Goal: Information Seeking & Learning: Learn about a topic

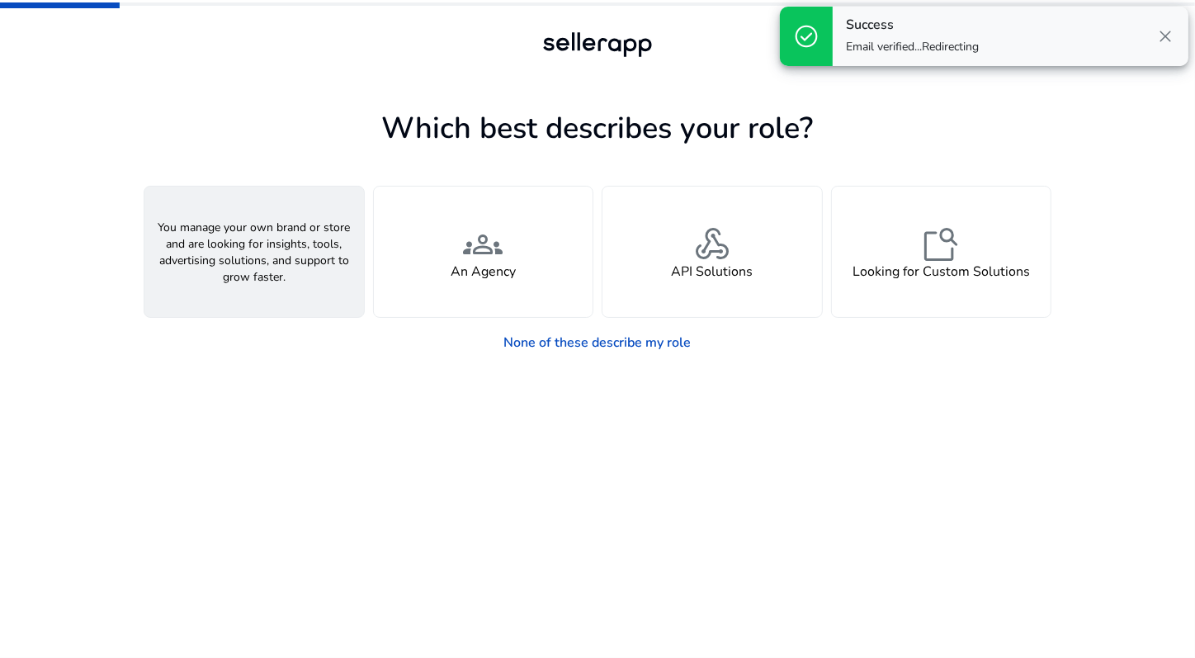
click at [287, 264] on div "person A Seller" at bounding box center [254, 252] width 220 height 130
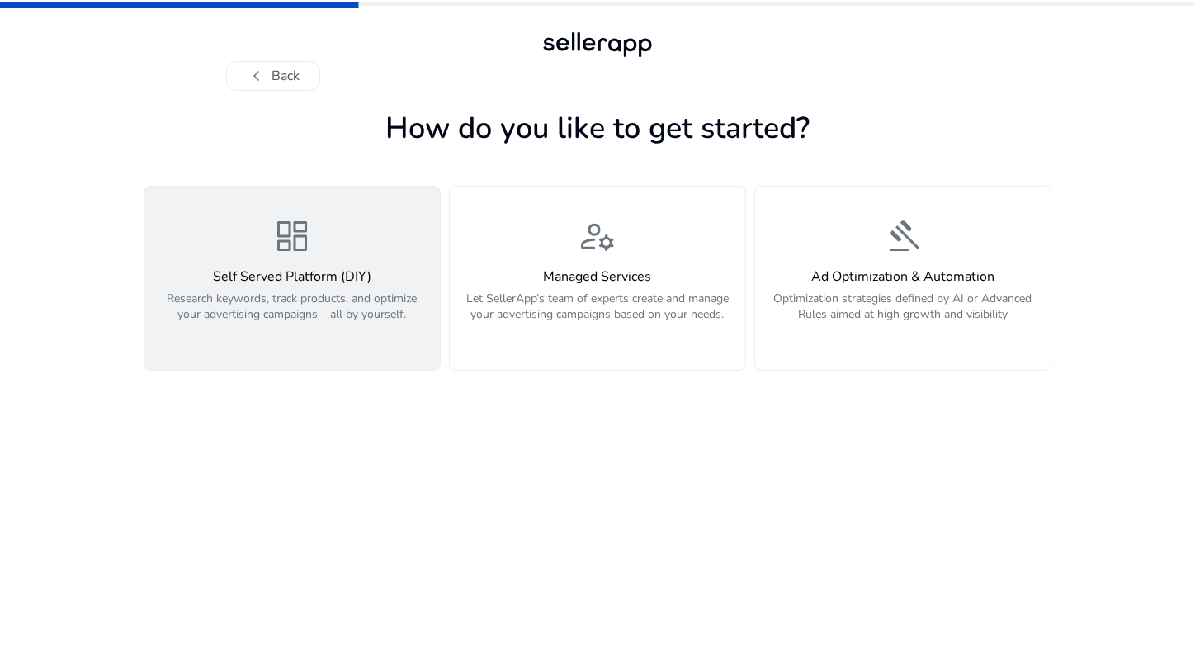
click at [231, 271] on h4 "Self Served Platform (DIY)" at bounding box center [292, 277] width 276 height 16
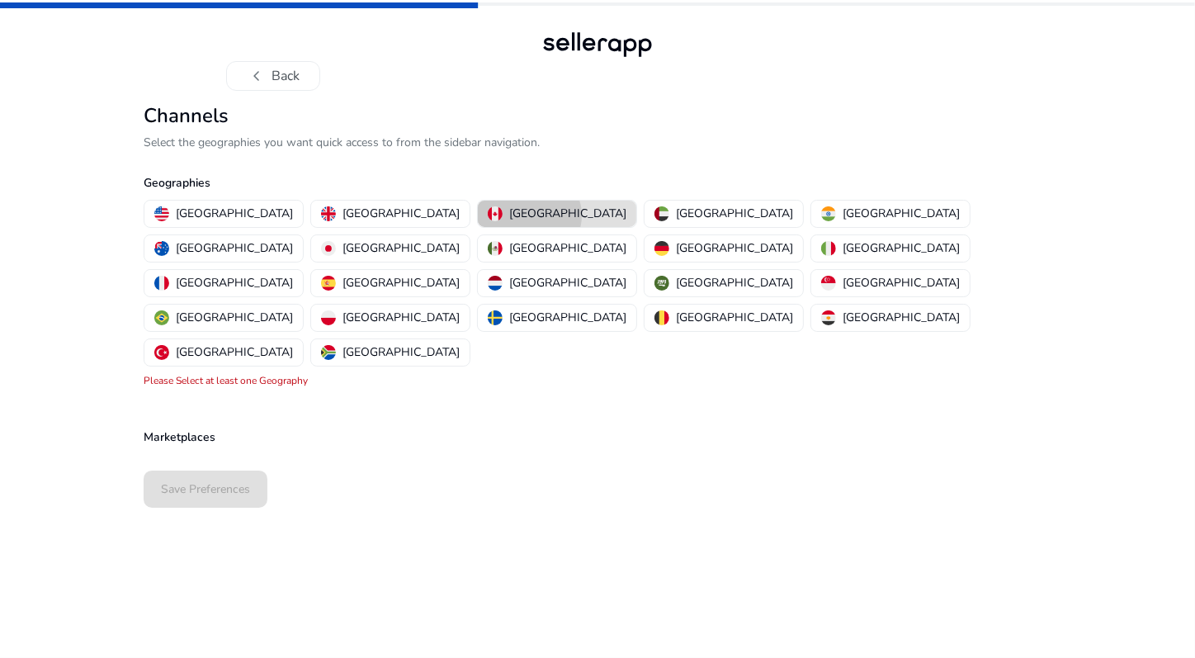
click at [509, 215] on p "[GEOGRAPHIC_DATA]" at bounding box center [567, 213] width 117 height 17
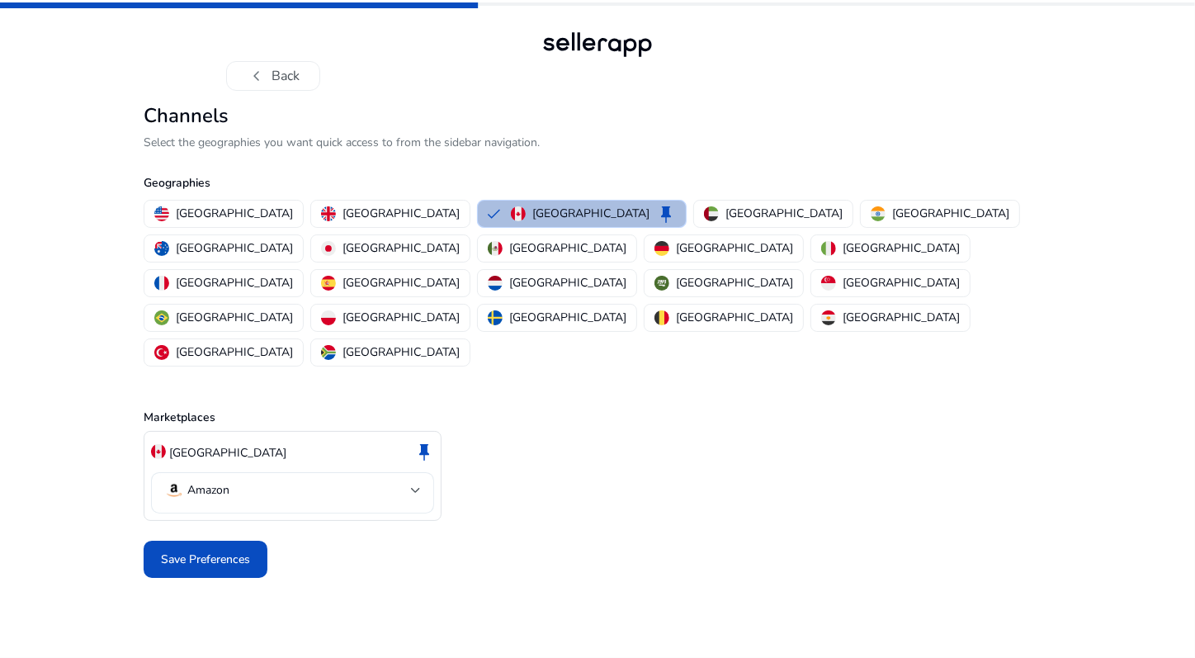
click at [371, 480] on mat-select-trigger "Amazon" at bounding box center [287, 490] width 247 height 20
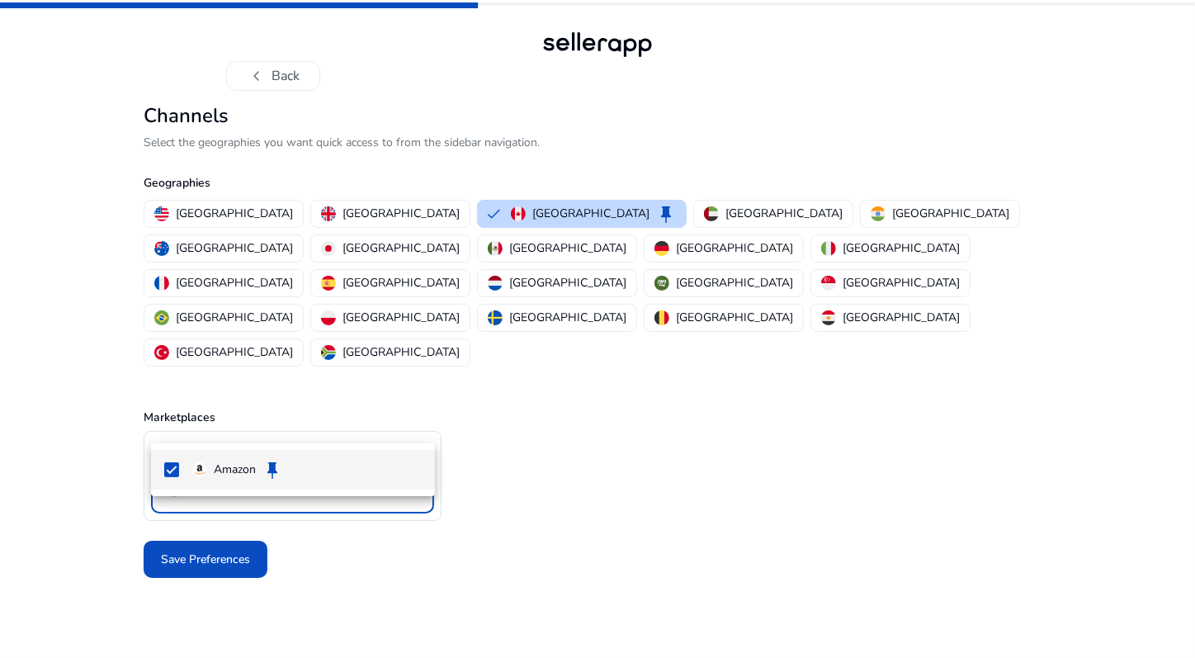
click at [236, 473] on p "Amazon" at bounding box center [235, 470] width 42 height 18
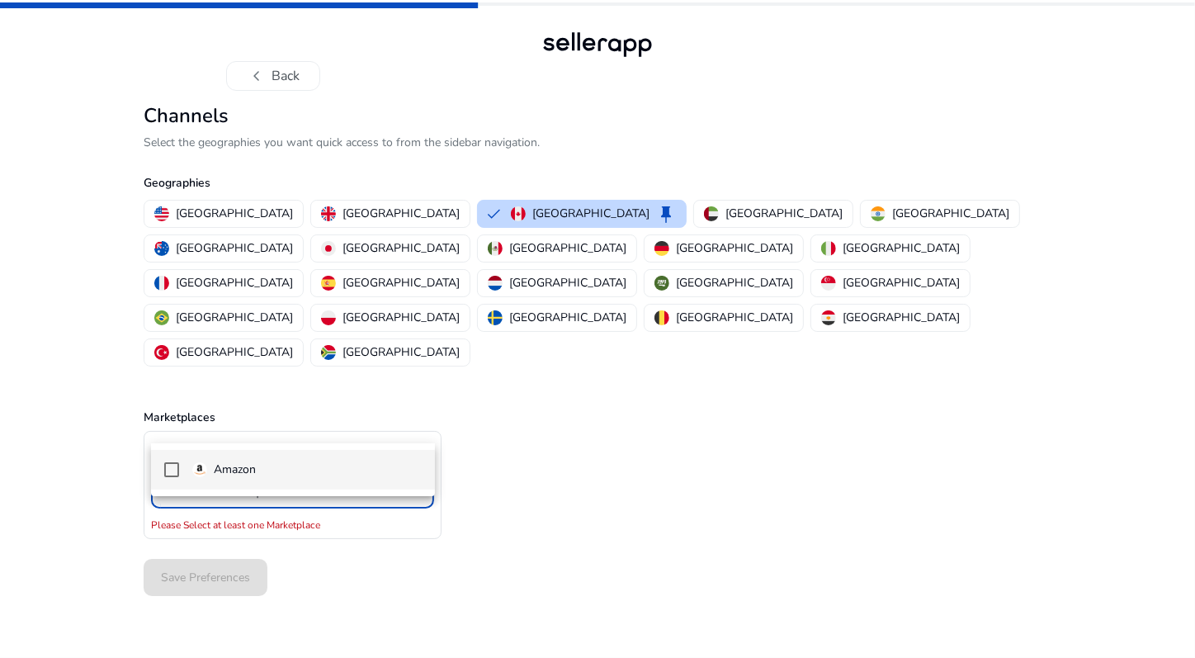
click at [171, 467] on mat-pseudo-checkbox at bounding box center [171, 469] width 15 height 15
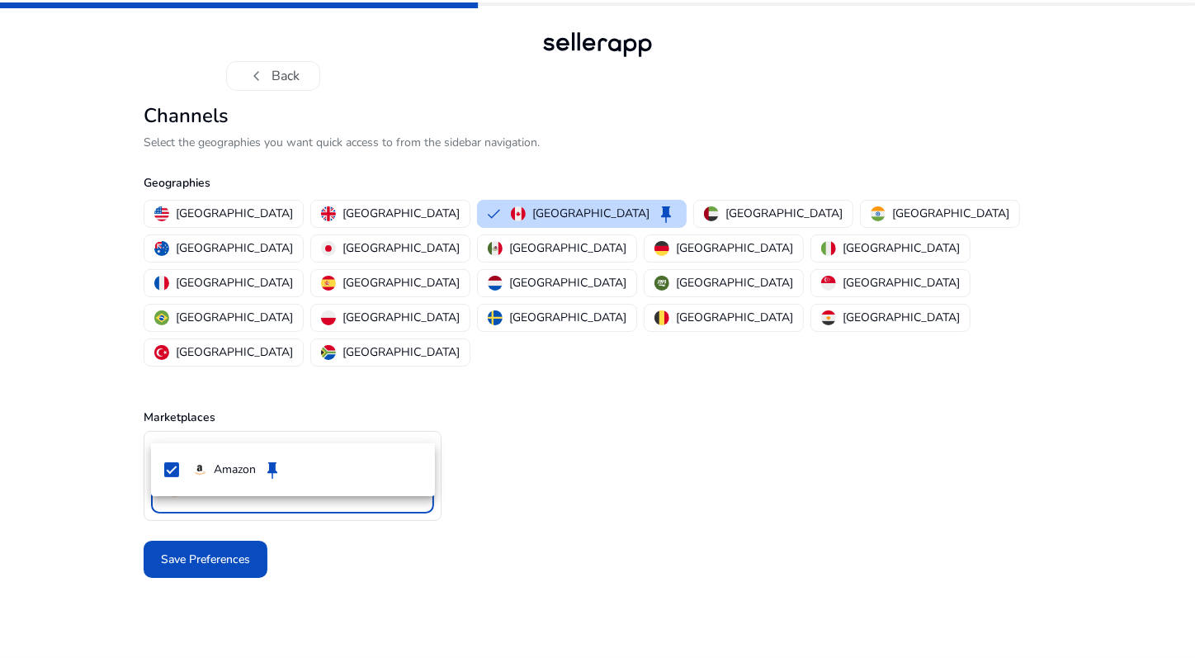
click at [272, 539] on div at bounding box center [597, 329] width 1195 height 658
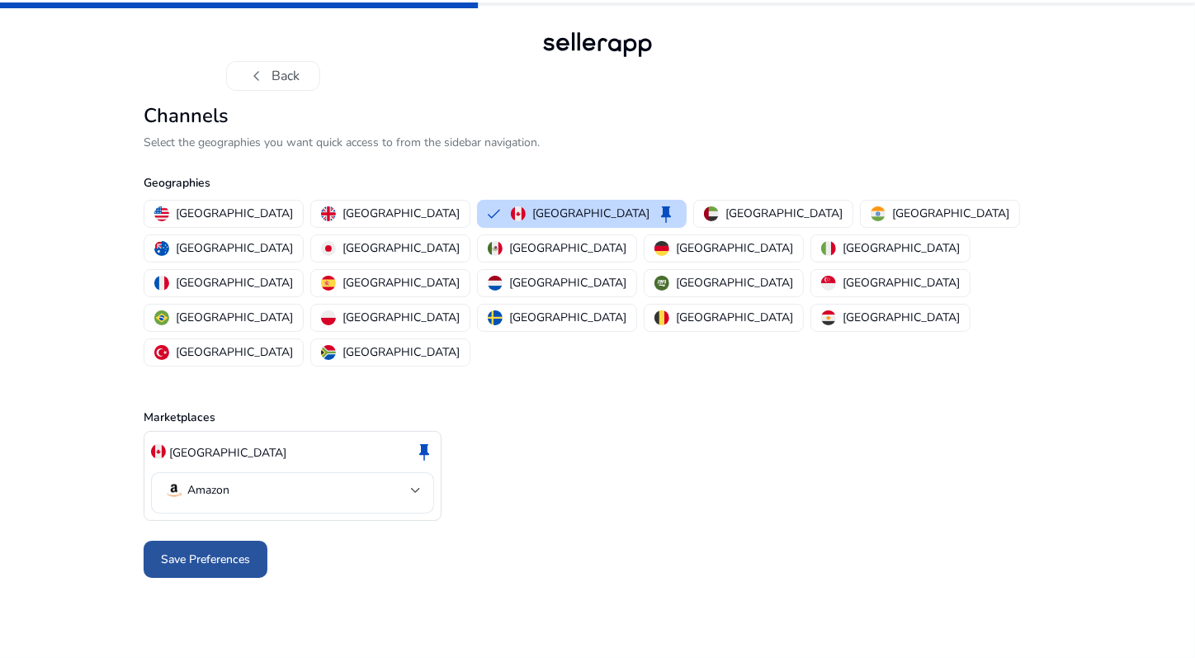
click at [226, 551] on span "Save Preferences" at bounding box center [205, 559] width 89 height 17
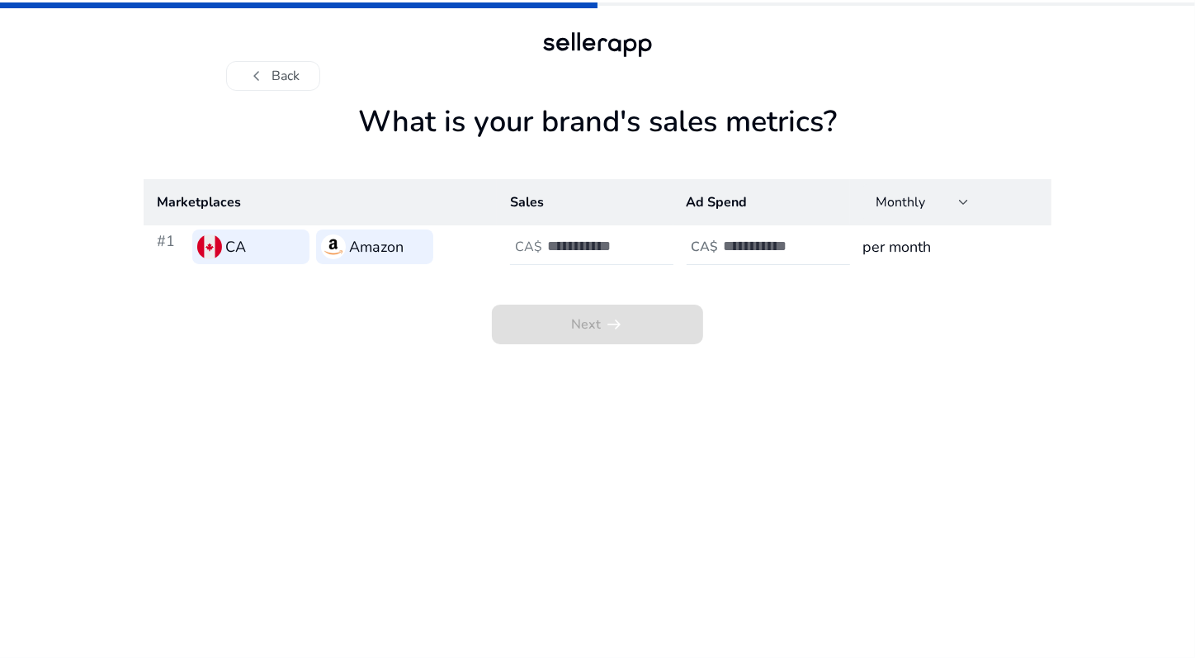
click at [578, 248] on input "number" at bounding box center [602, 246] width 111 height 18
type input "****"
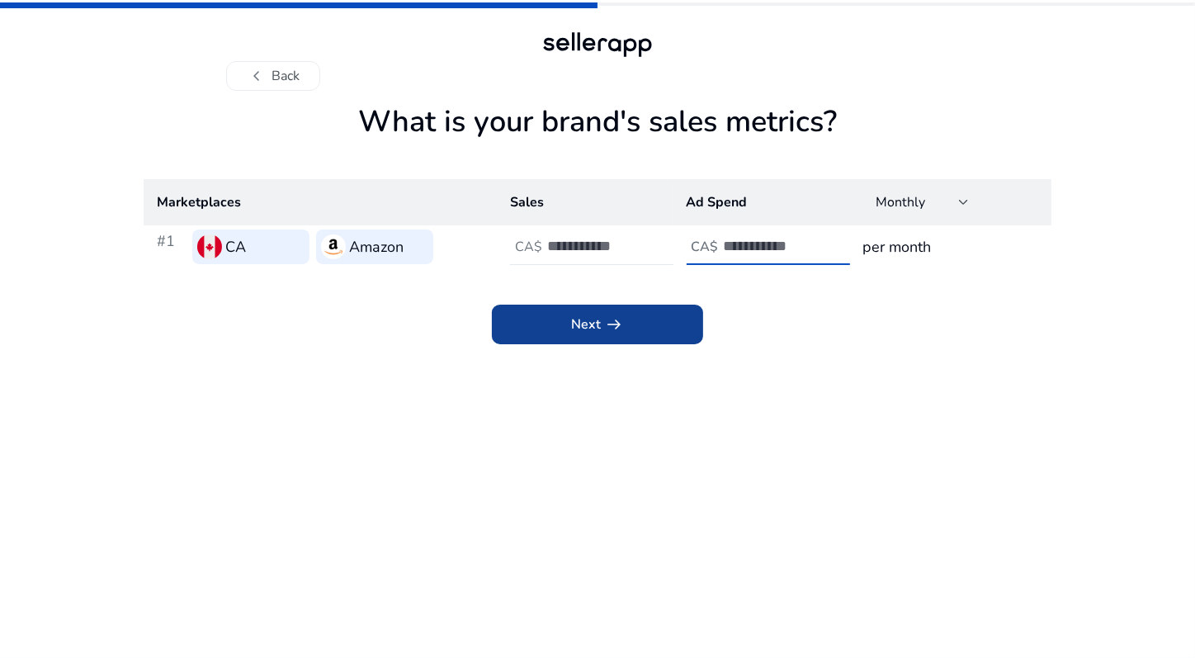
type input "*"
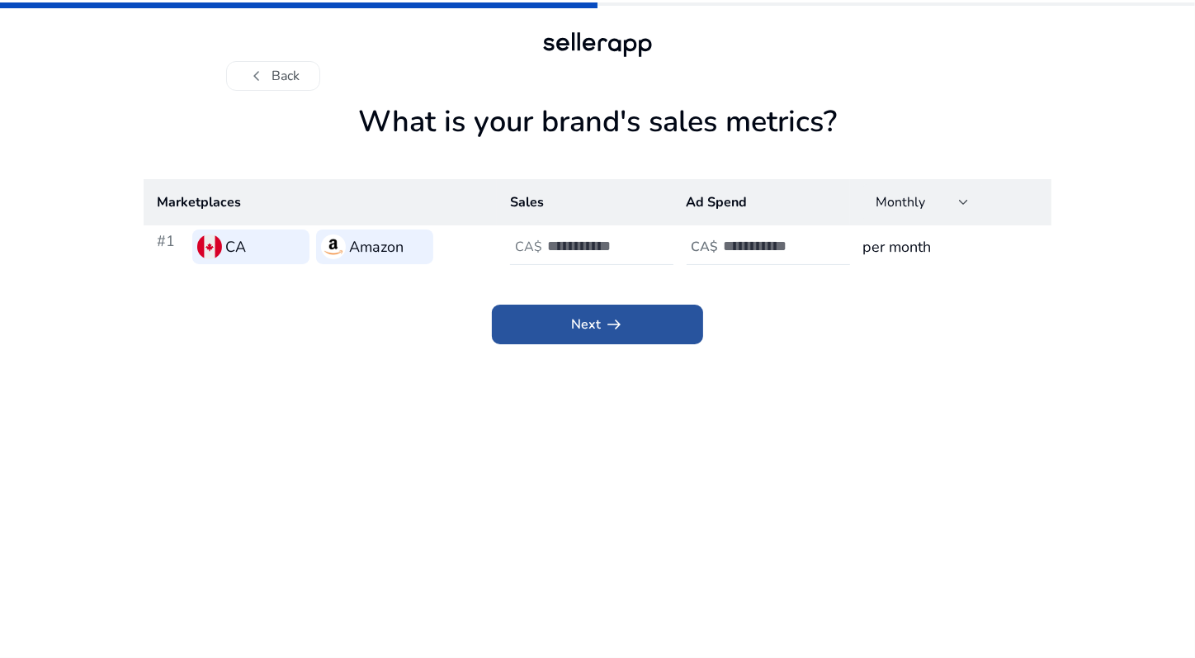
click at [590, 328] on span "Next arrow_right_alt" at bounding box center [597, 324] width 53 height 20
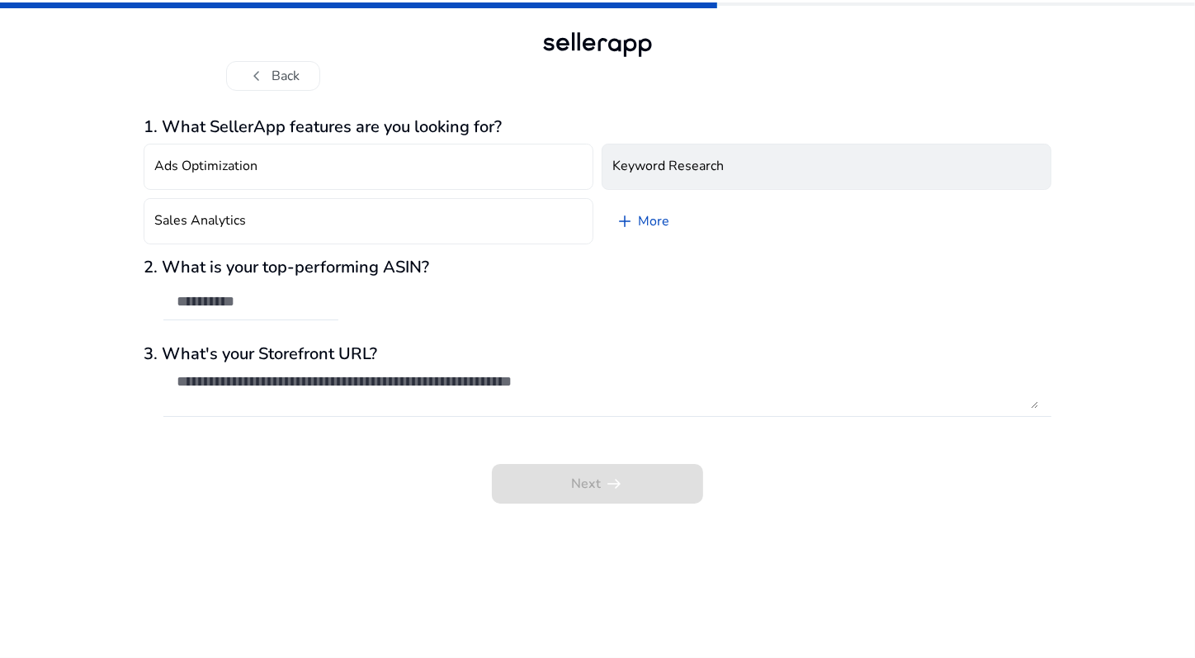
click at [681, 172] on h4 "Keyword Research" at bounding box center [667, 166] width 111 height 16
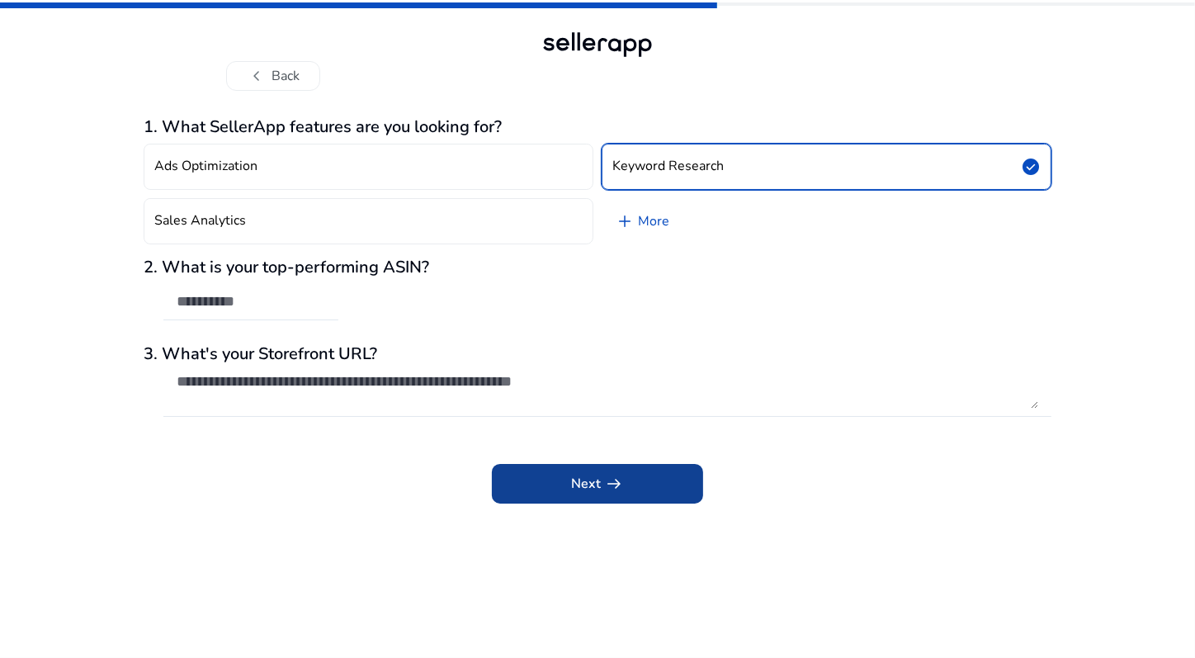
click at [574, 484] on span "Next arrow_right_alt" at bounding box center [597, 484] width 53 height 20
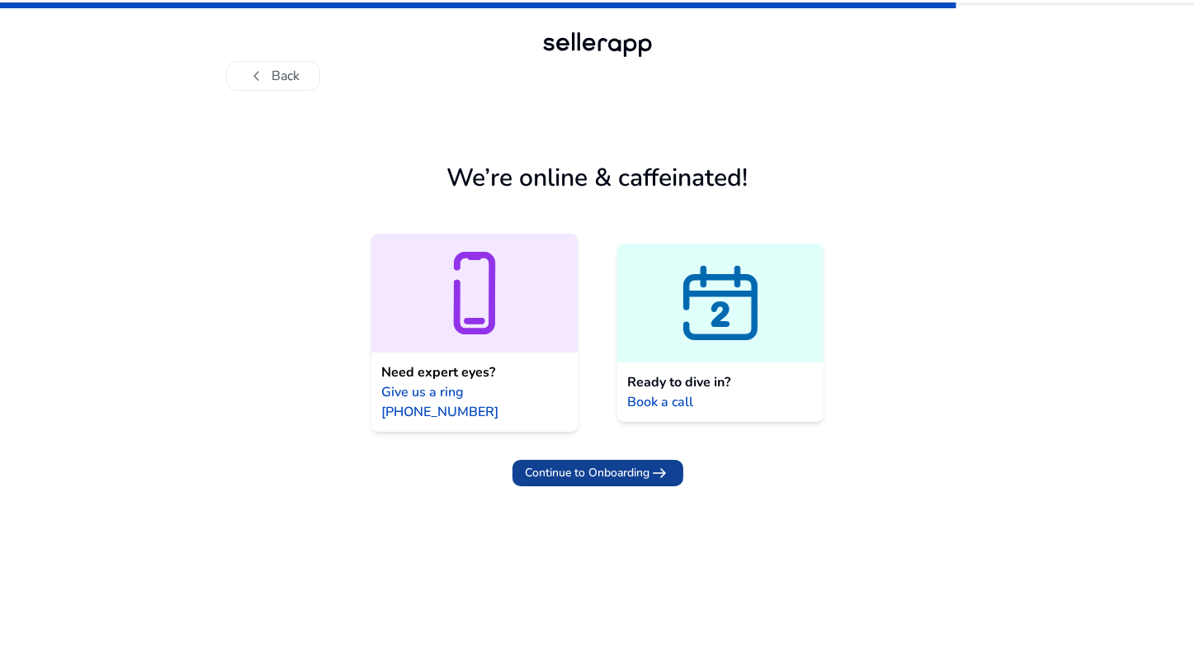
click at [599, 464] on span "Continue to Onboarding" at bounding box center [588, 472] width 125 height 17
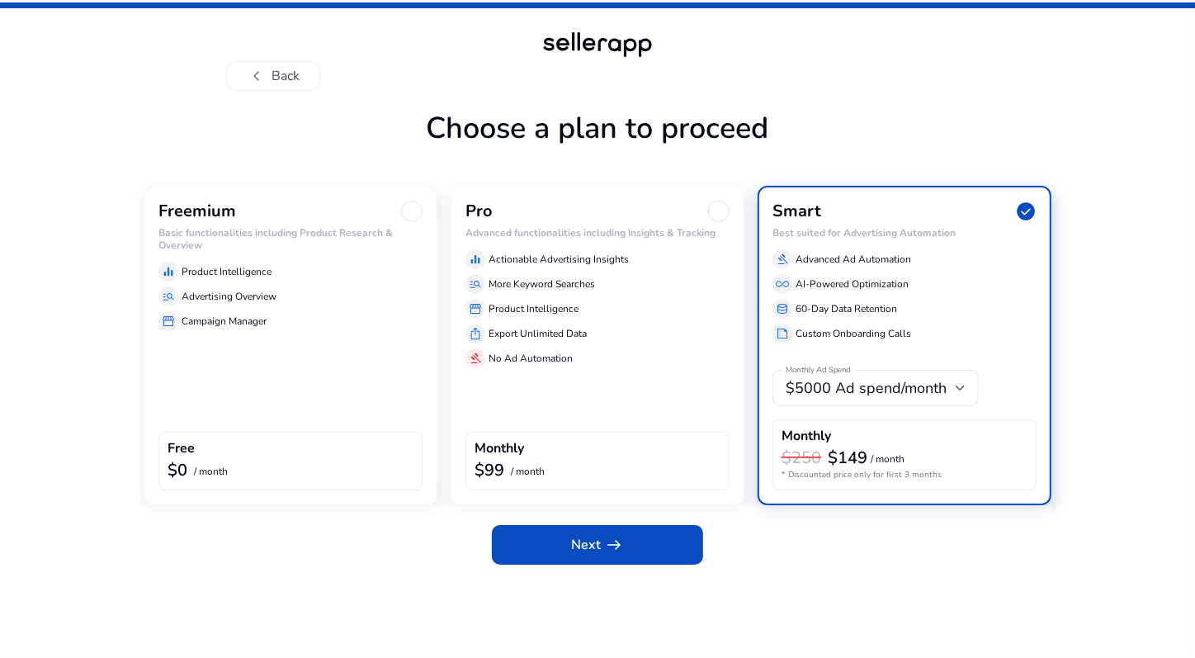
click at [273, 308] on div "equalizer Product Intelligence manage_search Advertising Overview storefront Ca…" at bounding box center [290, 293] width 264 height 76
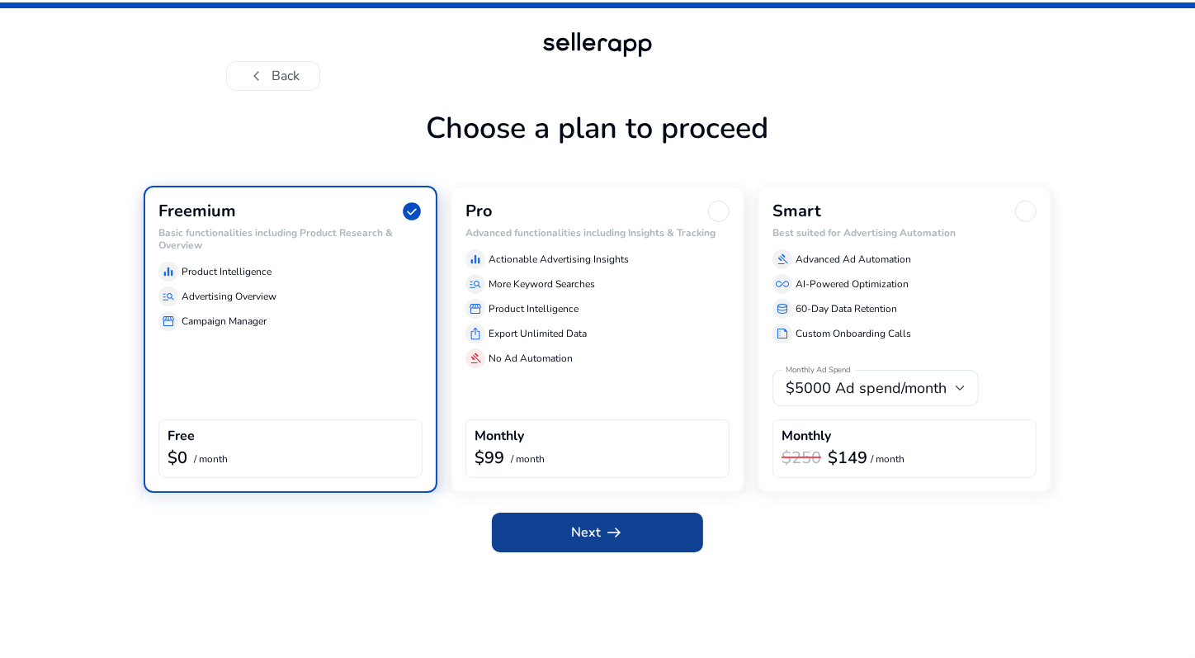
click at [571, 531] on span "Next arrow_right_alt" at bounding box center [597, 532] width 53 height 20
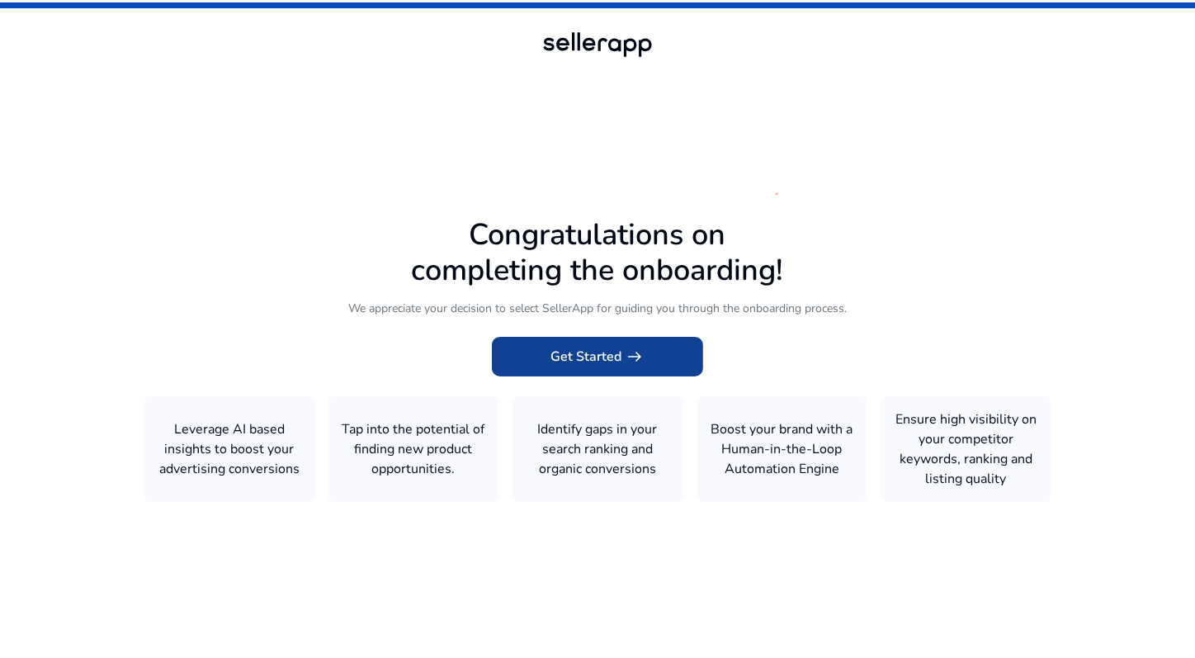
click at [587, 353] on span "Get Started arrow_right_alt" at bounding box center [598, 357] width 94 height 20
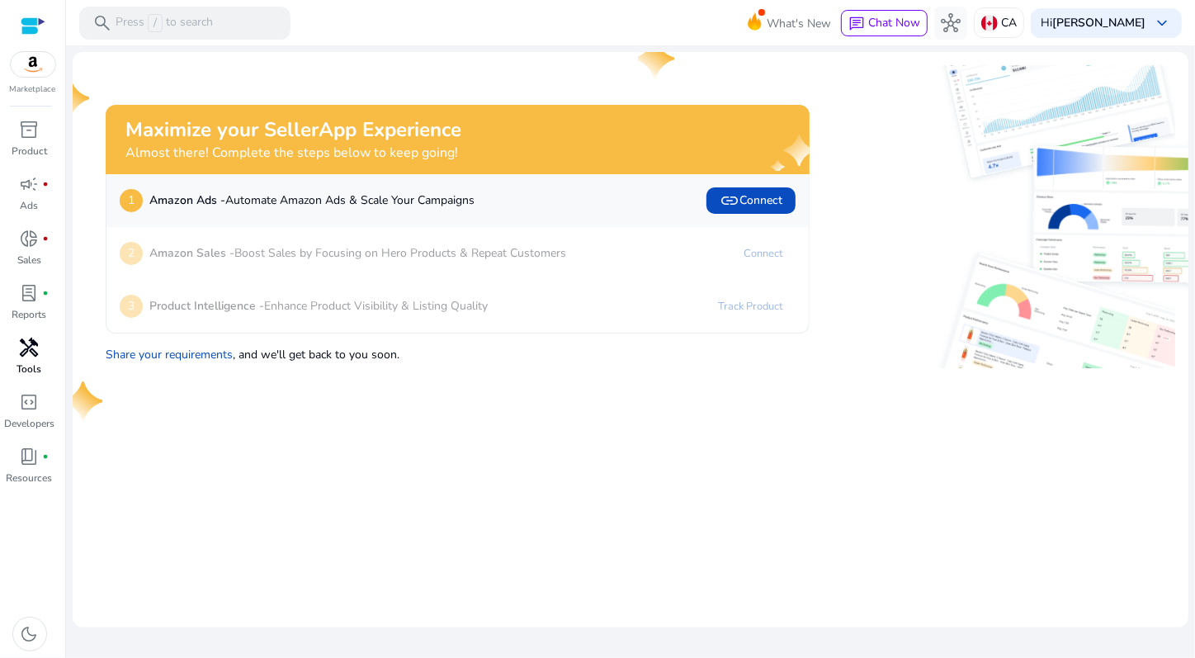
click at [33, 355] on span "handyman" at bounding box center [30, 348] width 20 height 20
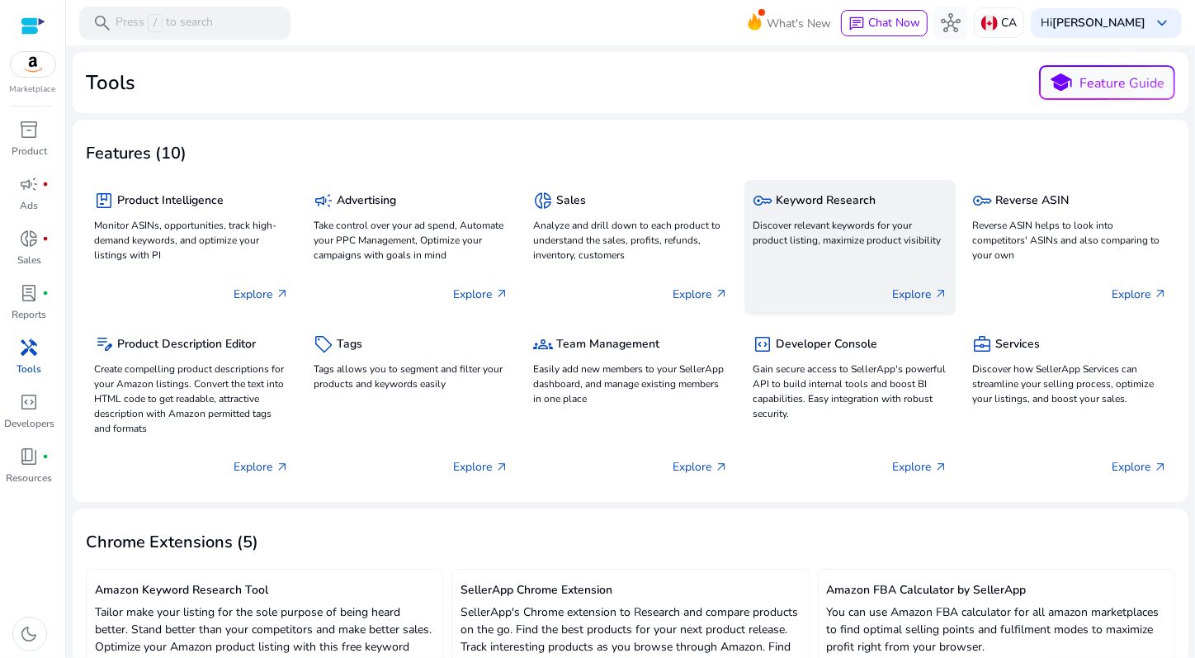
click at [801, 209] on div "key Keyword Research" at bounding box center [850, 200] width 195 height 24
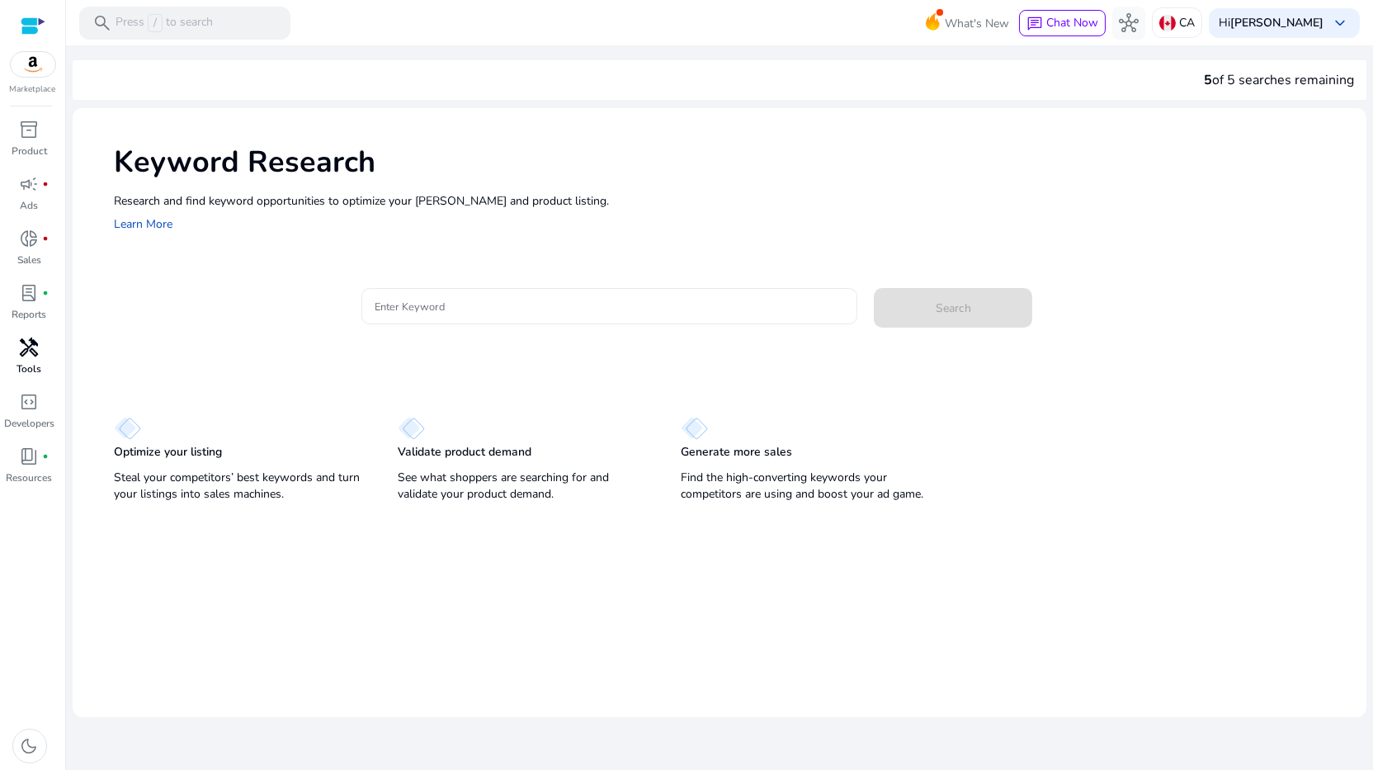
click at [398, 299] on input "Enter Keyword" at bounding box center [610, 306] width 470 height 18
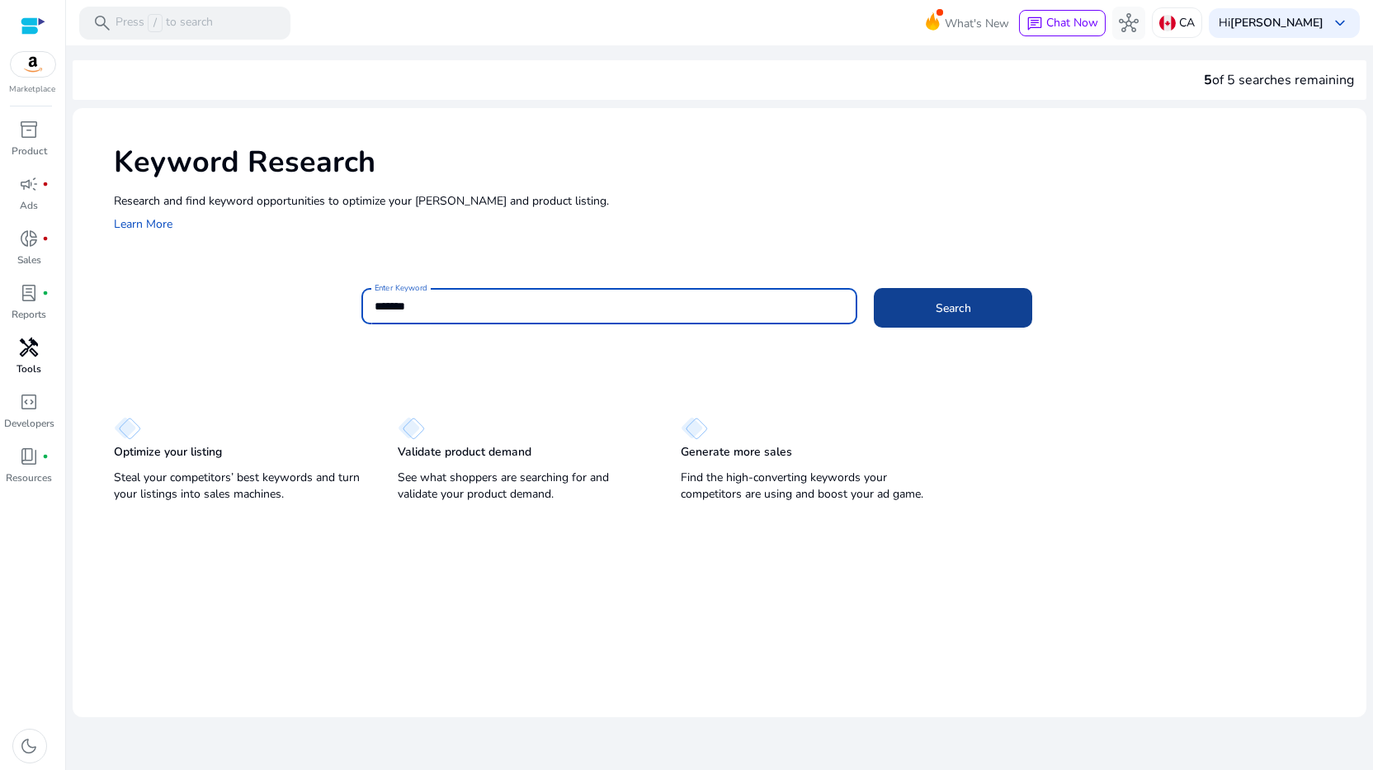
type input "*******"
click at [939, 295] on span at bounding box center [953, 308] width 158 height 40
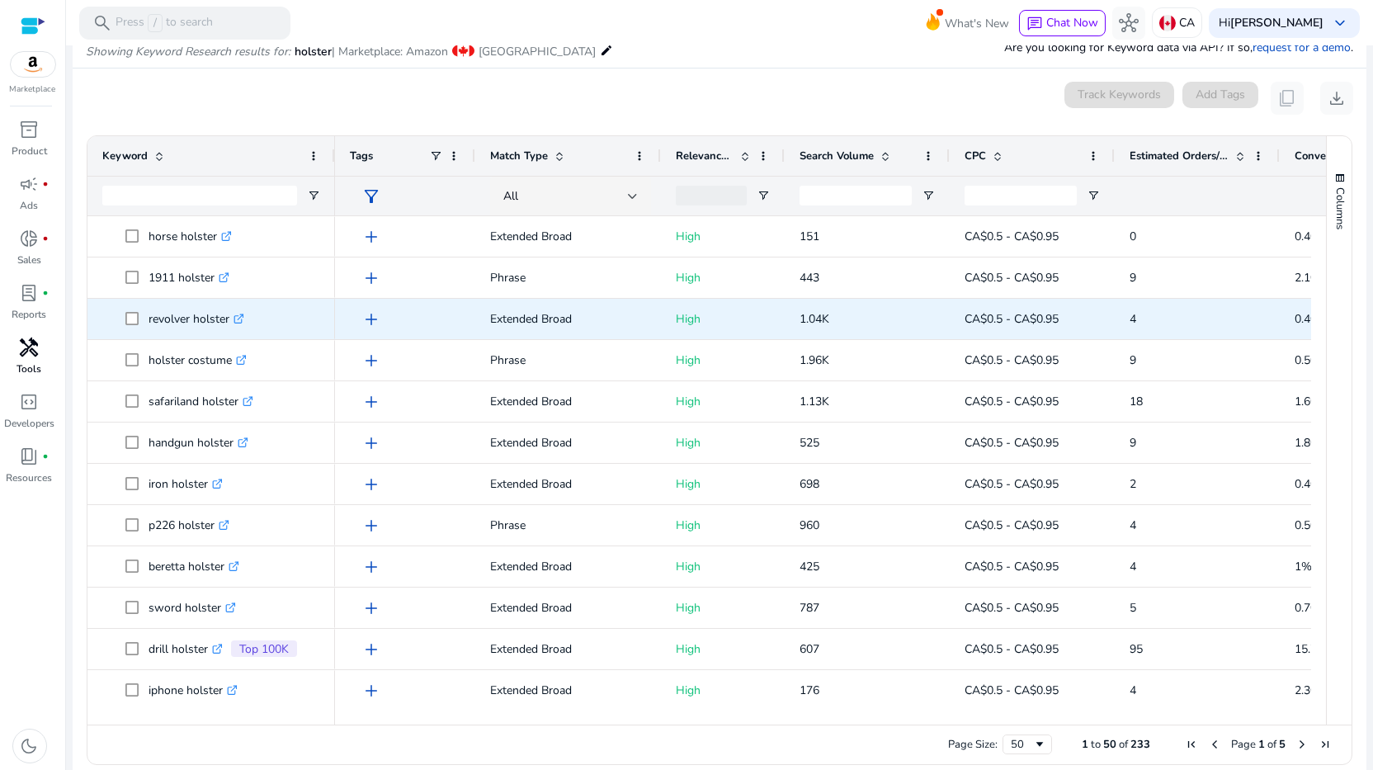
scroll to position [985, 0]
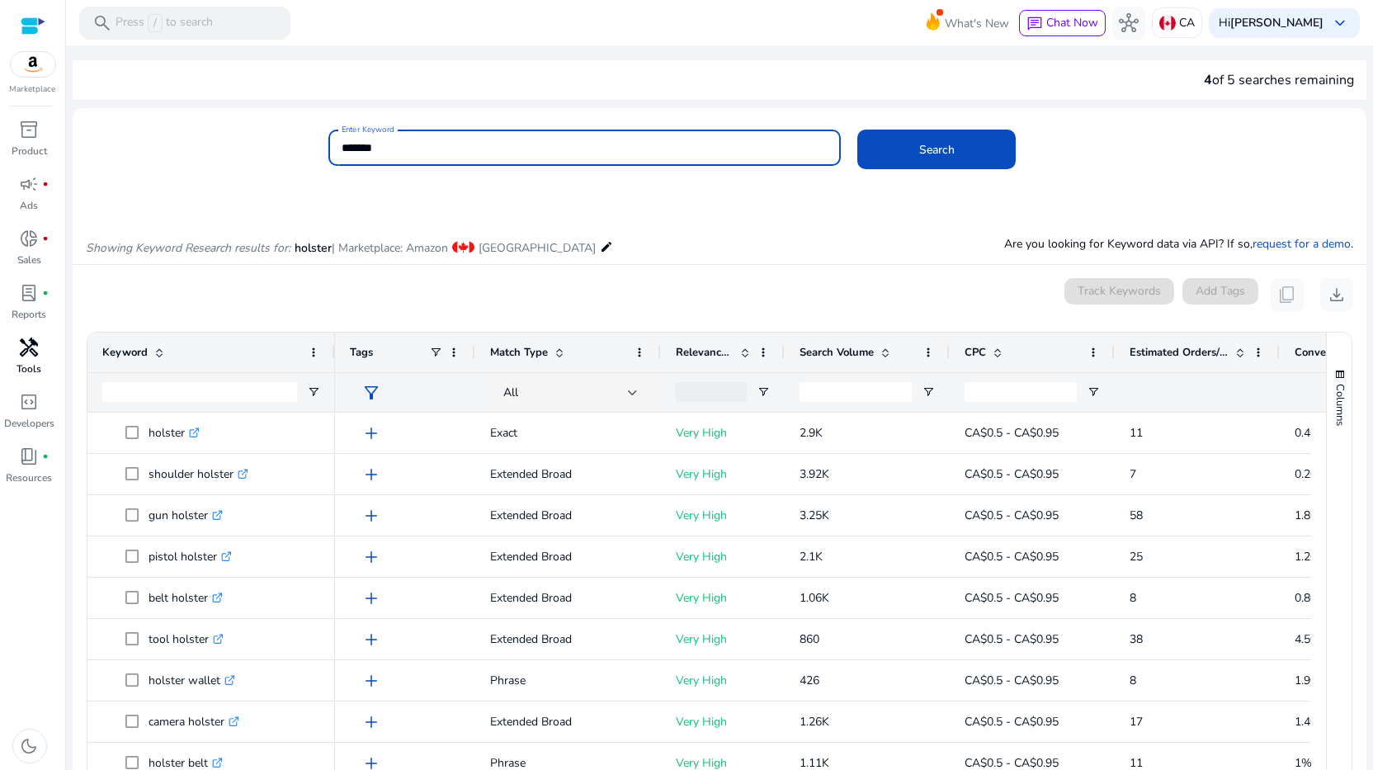
drag, startPoint x: 388, startPoint y: 148, endPoint x: 305, endPoint y: 148, distance: 82.5
click at [305, 148] on div "Enter Keyword ******* Search" at bounding box center [713, 157] width 1281 height 54
type input "***"
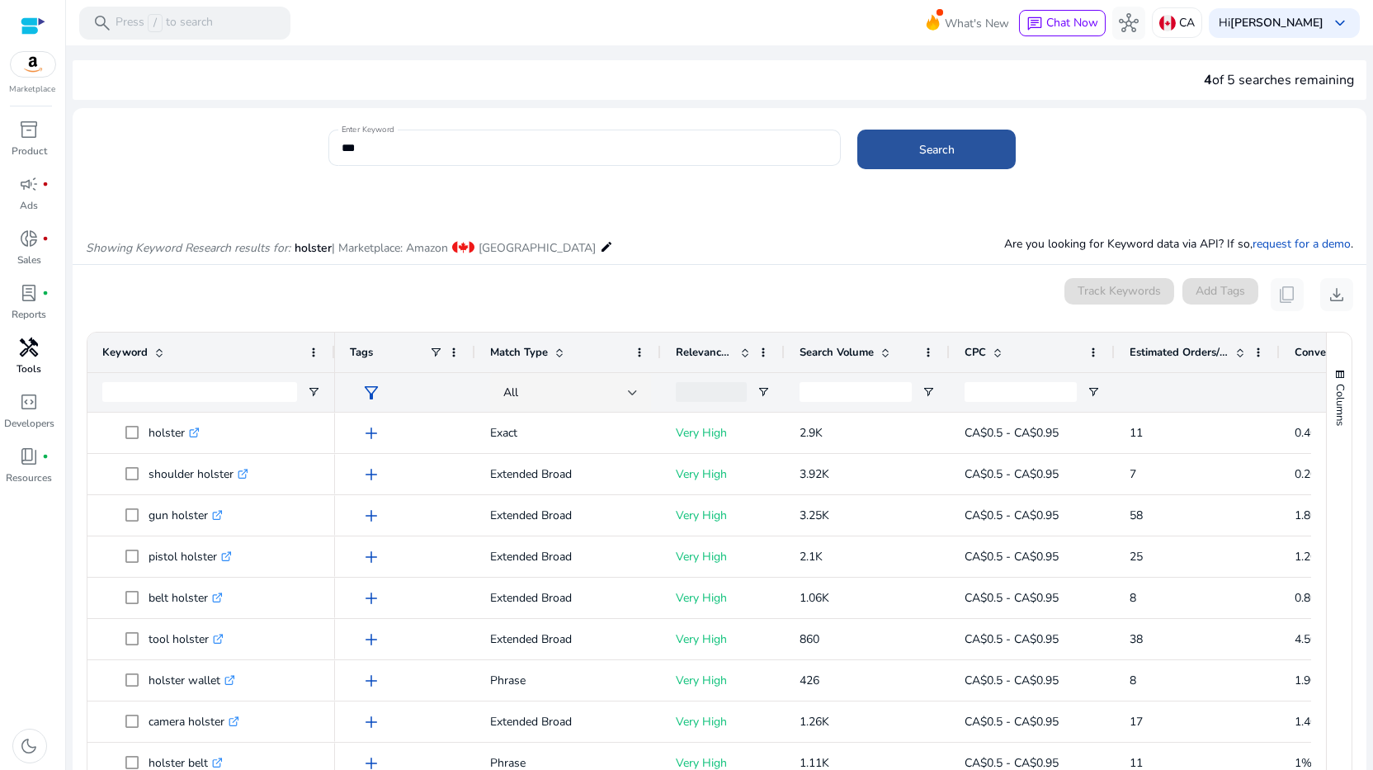
click at [956, 154] on span at bounding box center [937, 150] width 158 height 40
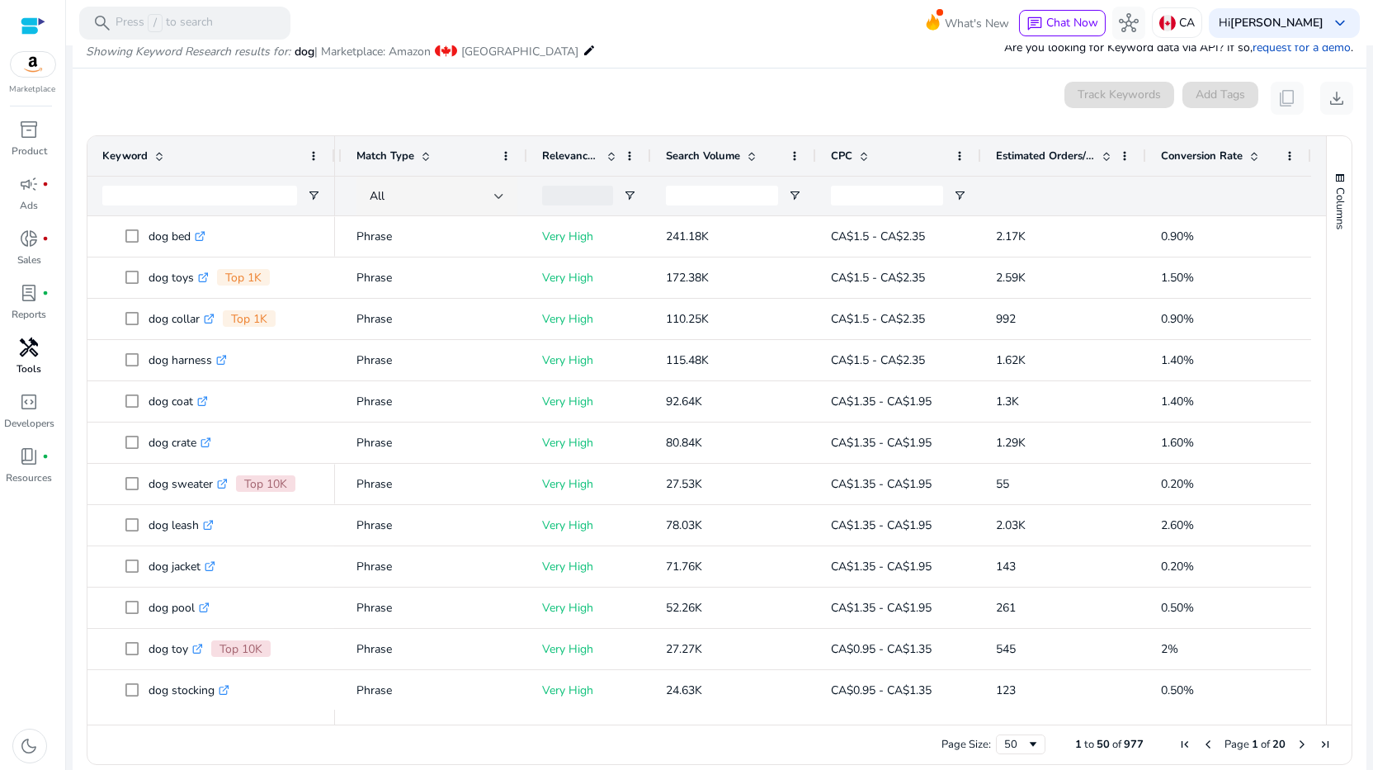
click at [1194, 144] on div "Conversion Rate" at bounding box center [1219, 155] width 117 height 31
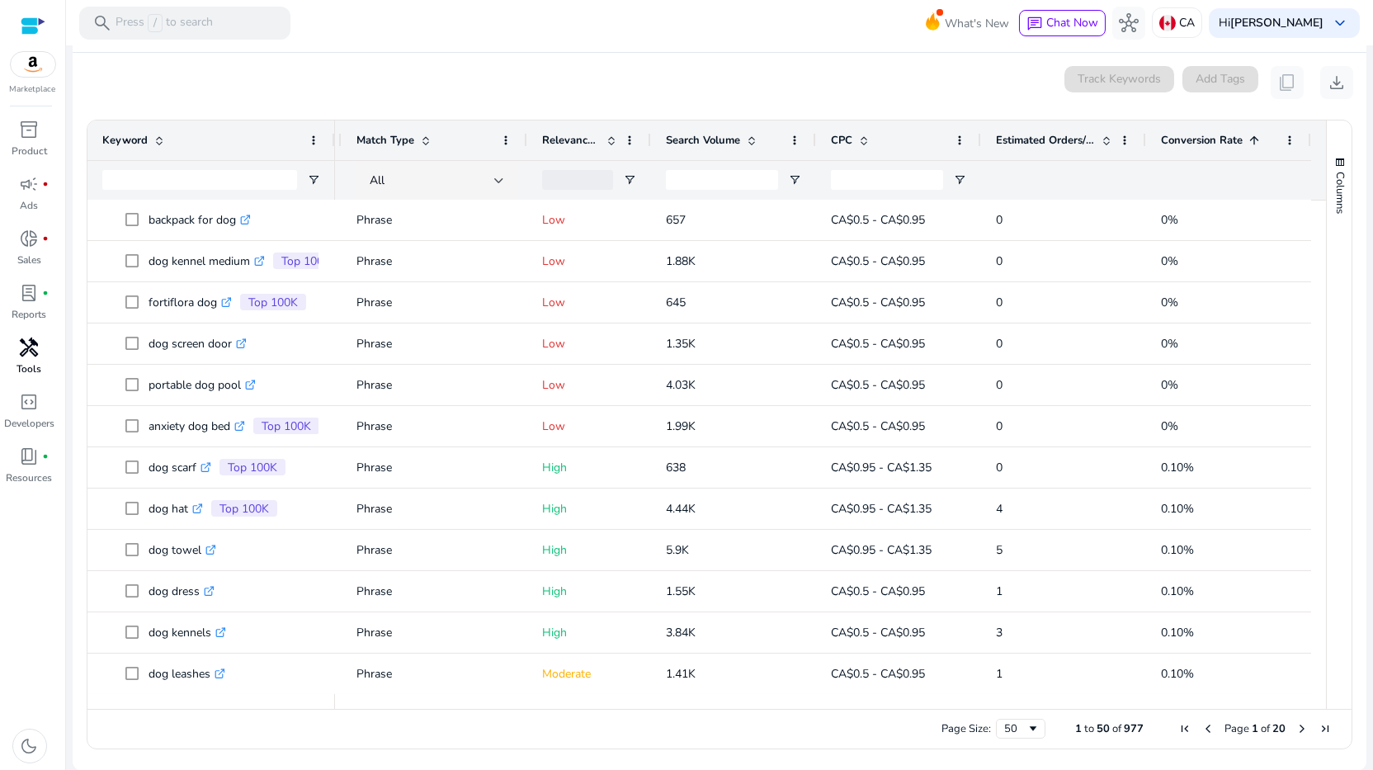
click at [1194, 657] on span "Next Page" at bounding box center [1302, 728] width 13 height 13
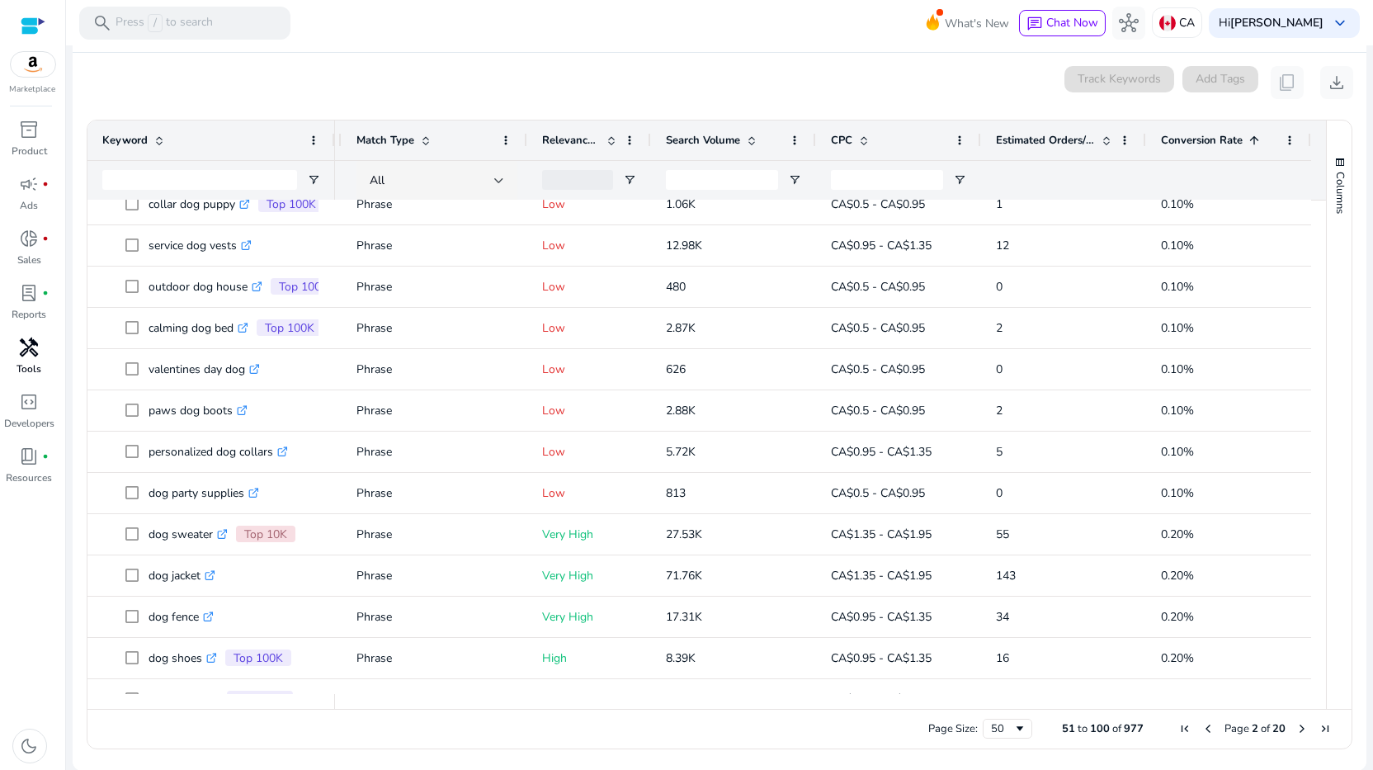
scroll to position [650, 0]
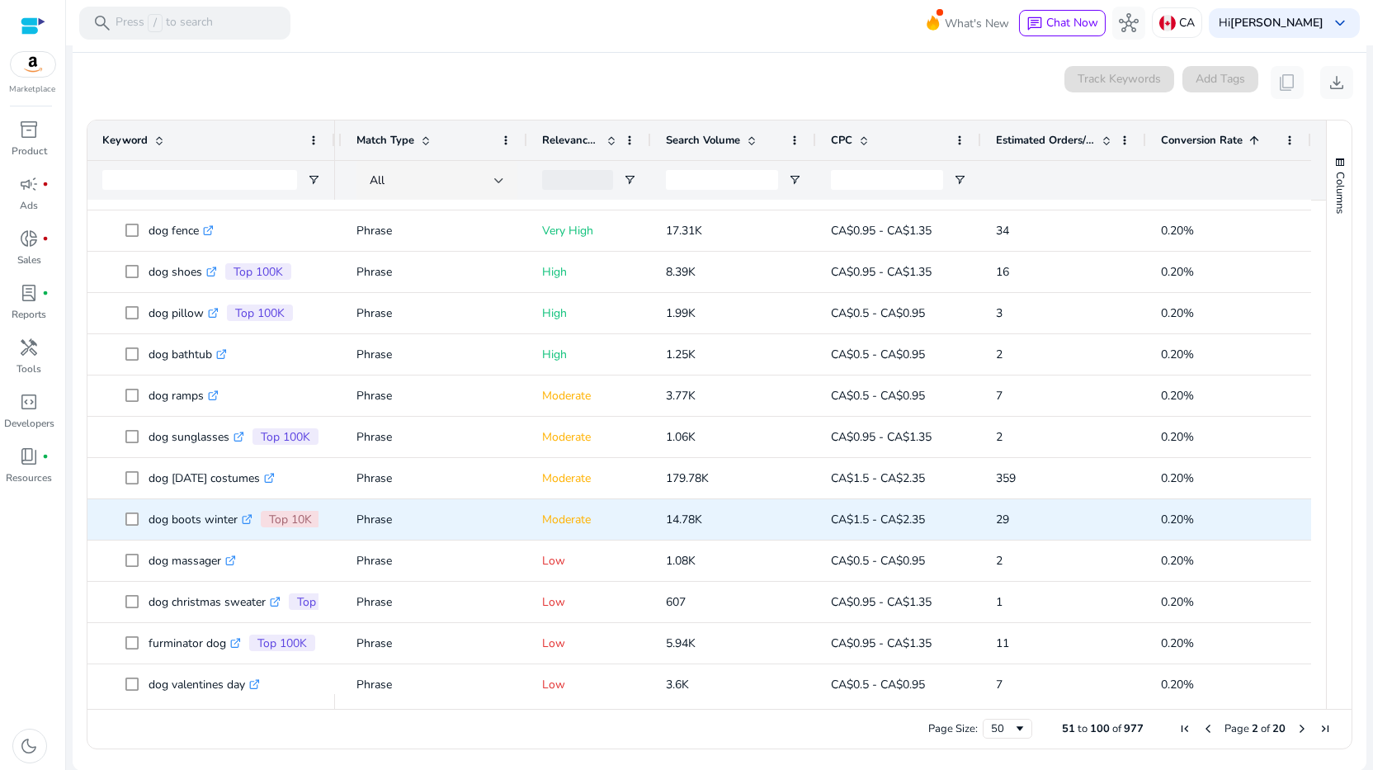
scroll to position [1104, 0]
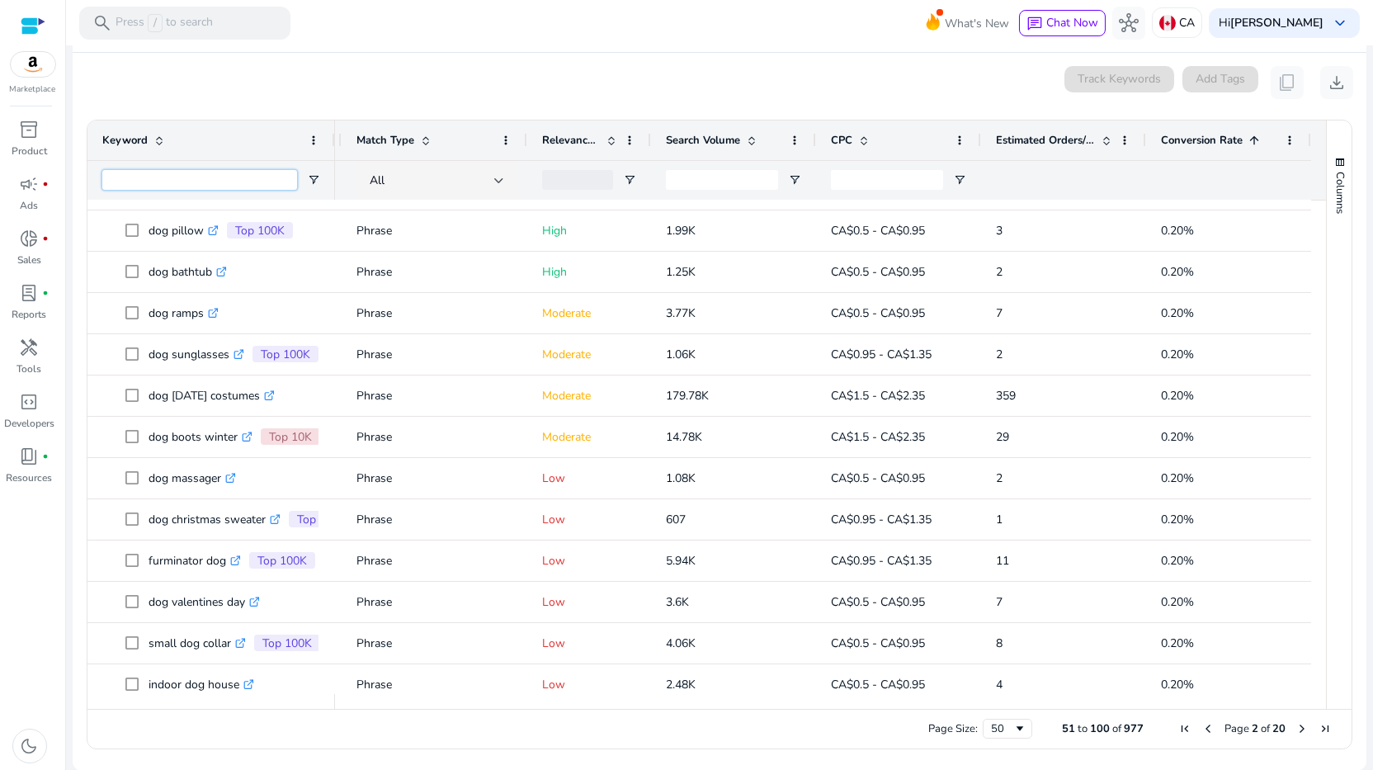
click at [139, 177] on input "Keyword Filter Input" at bounding box center [199, 180] width 195 height 20
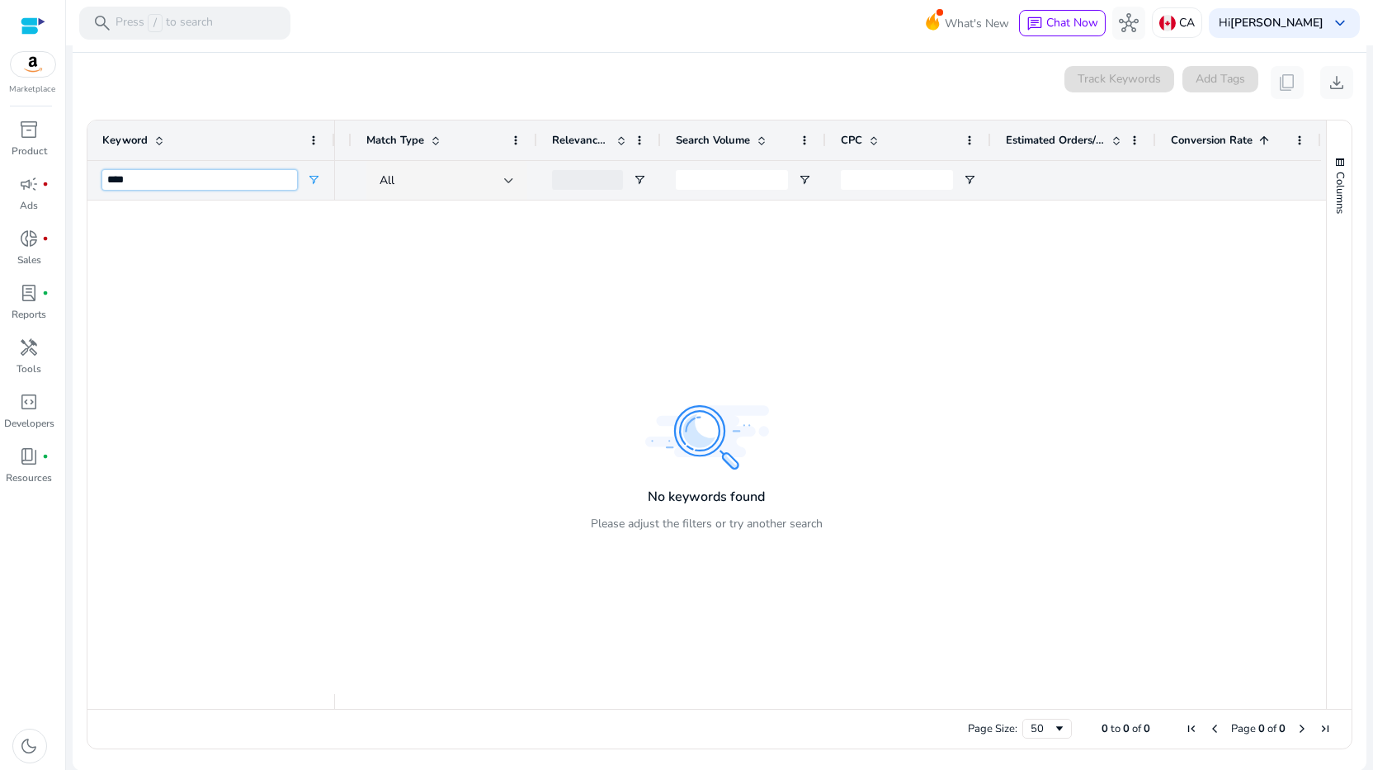
scroll to position [0, 124]
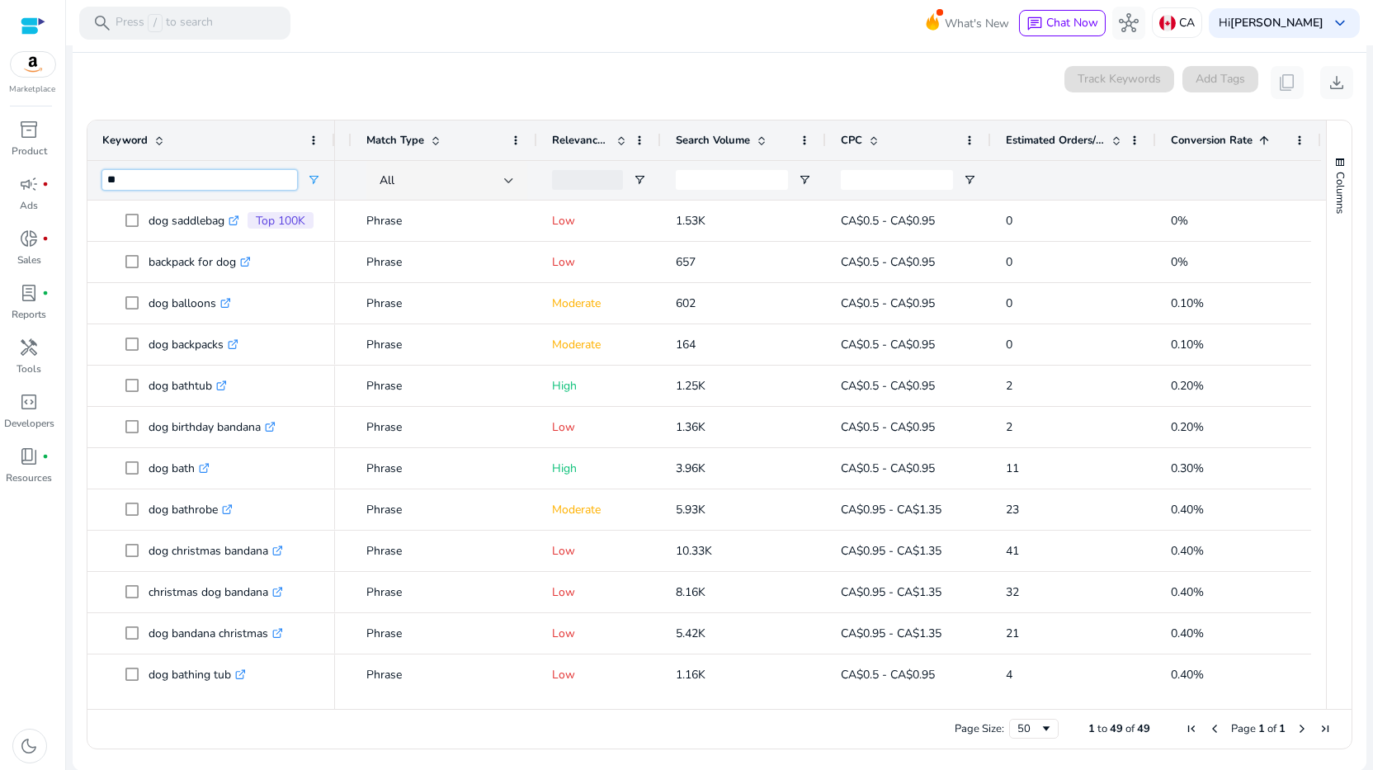
type input "*"
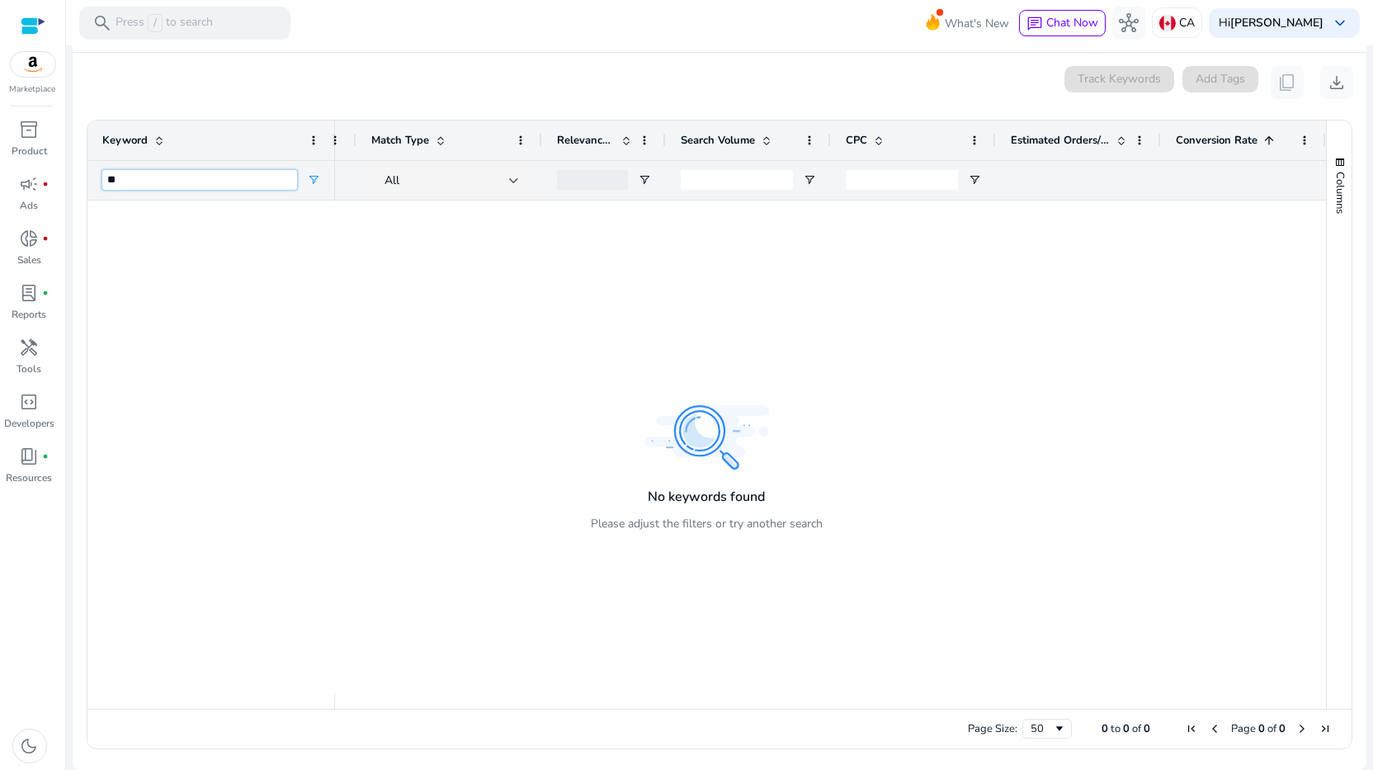
type input "*"
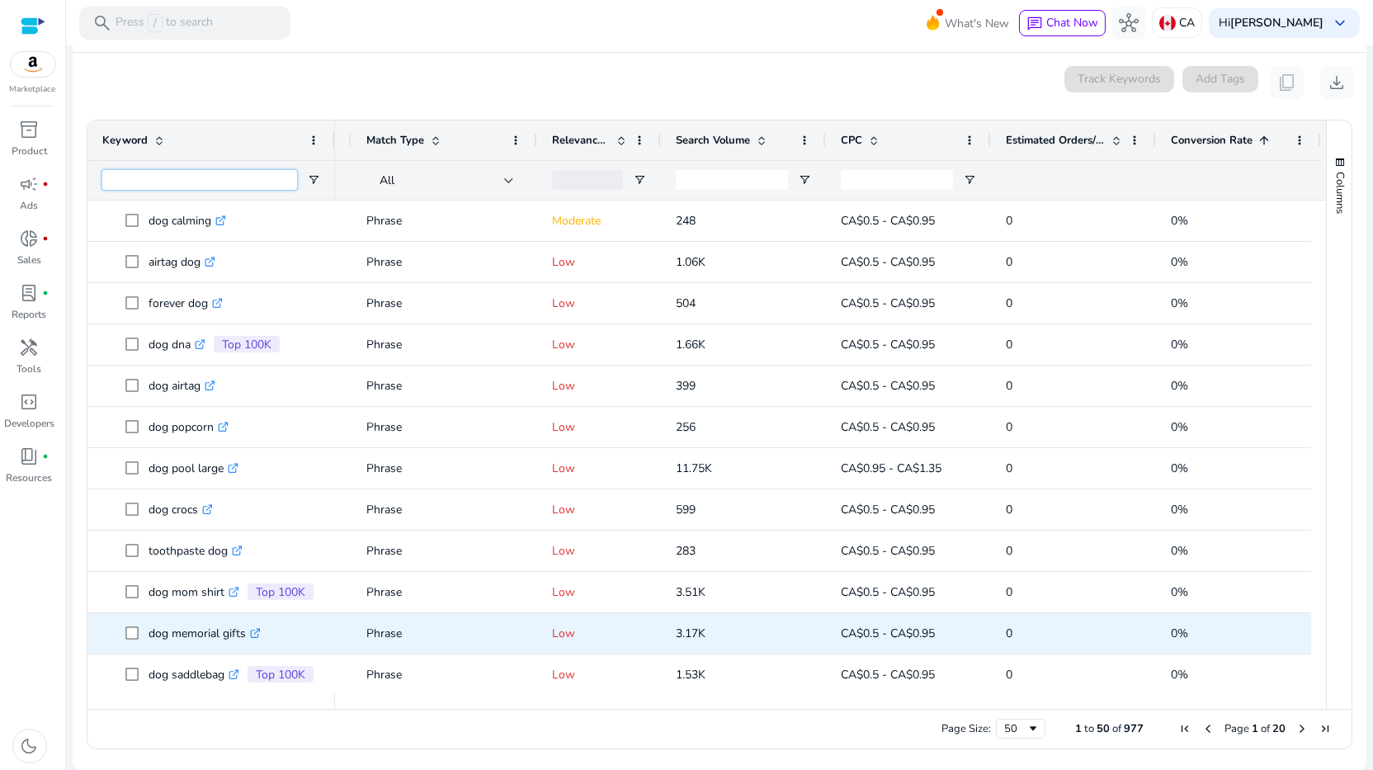
scroll to position [660, 0]
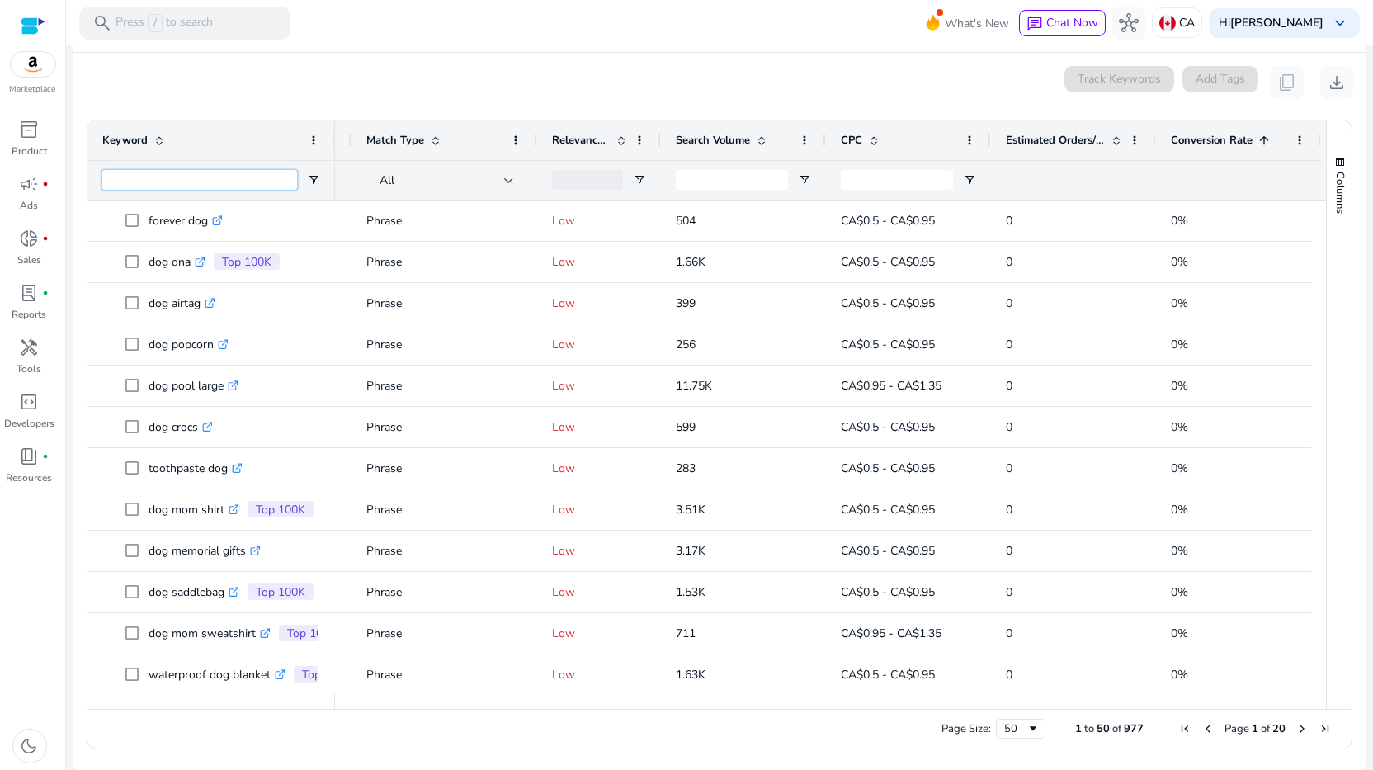
click at [154, 182] on input "Keyword Filter Input" at bounding box center [199, 180] width 195 height 20
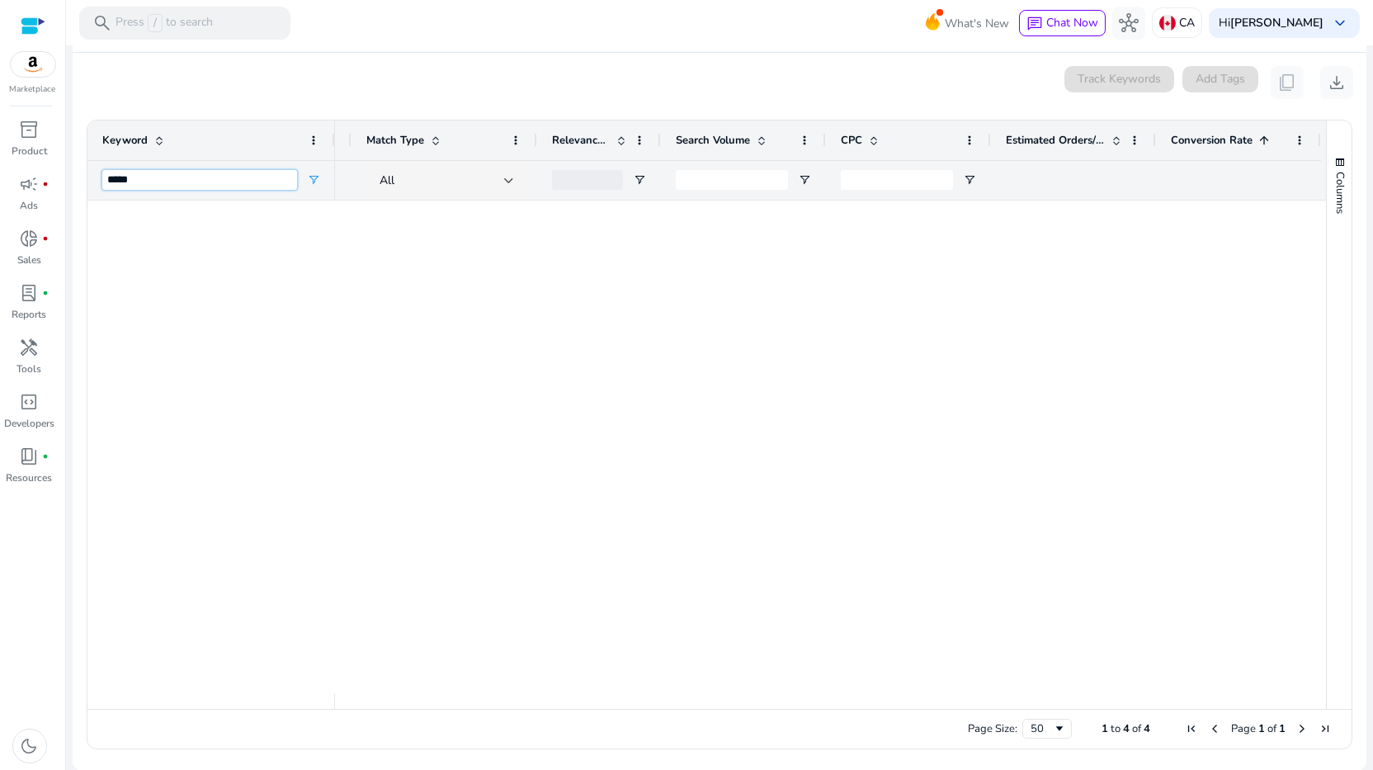
scroll to position [0, 0]
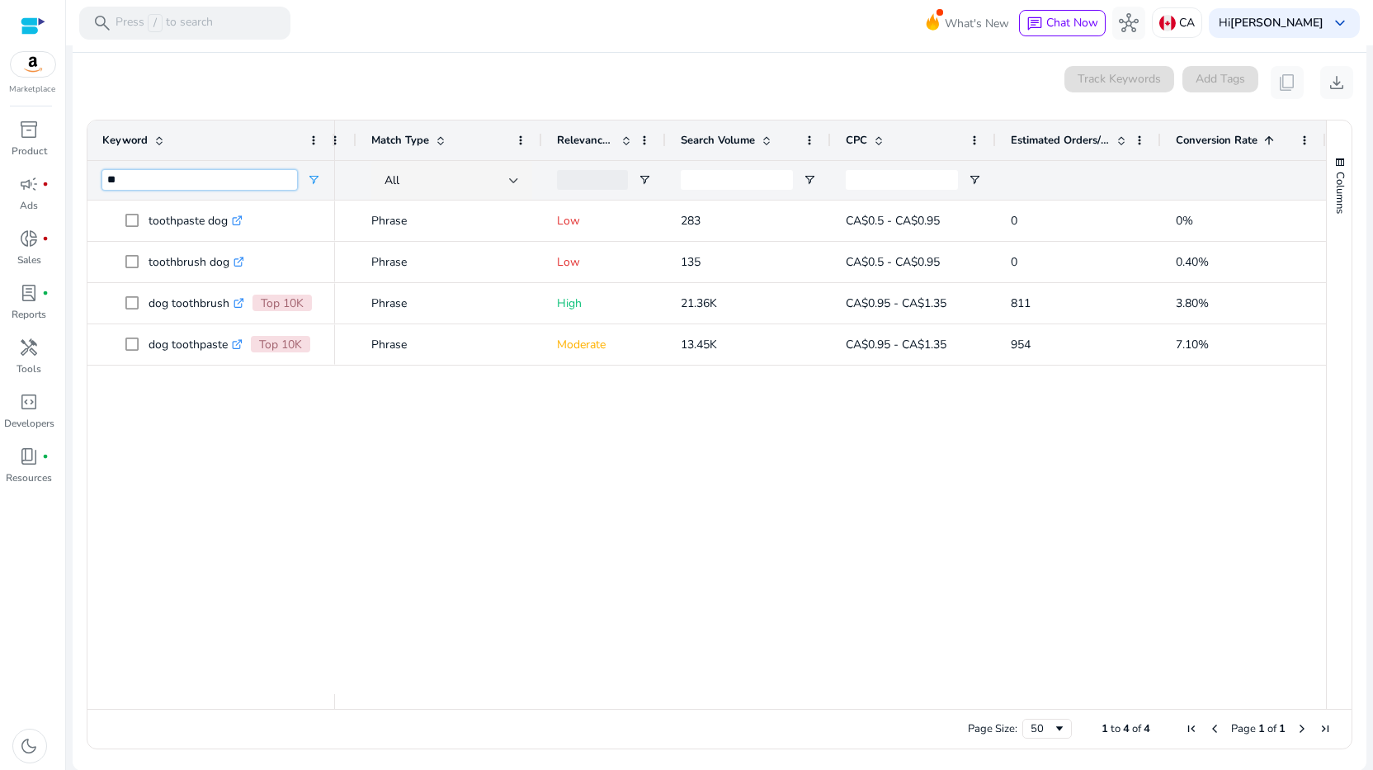
type input "*"
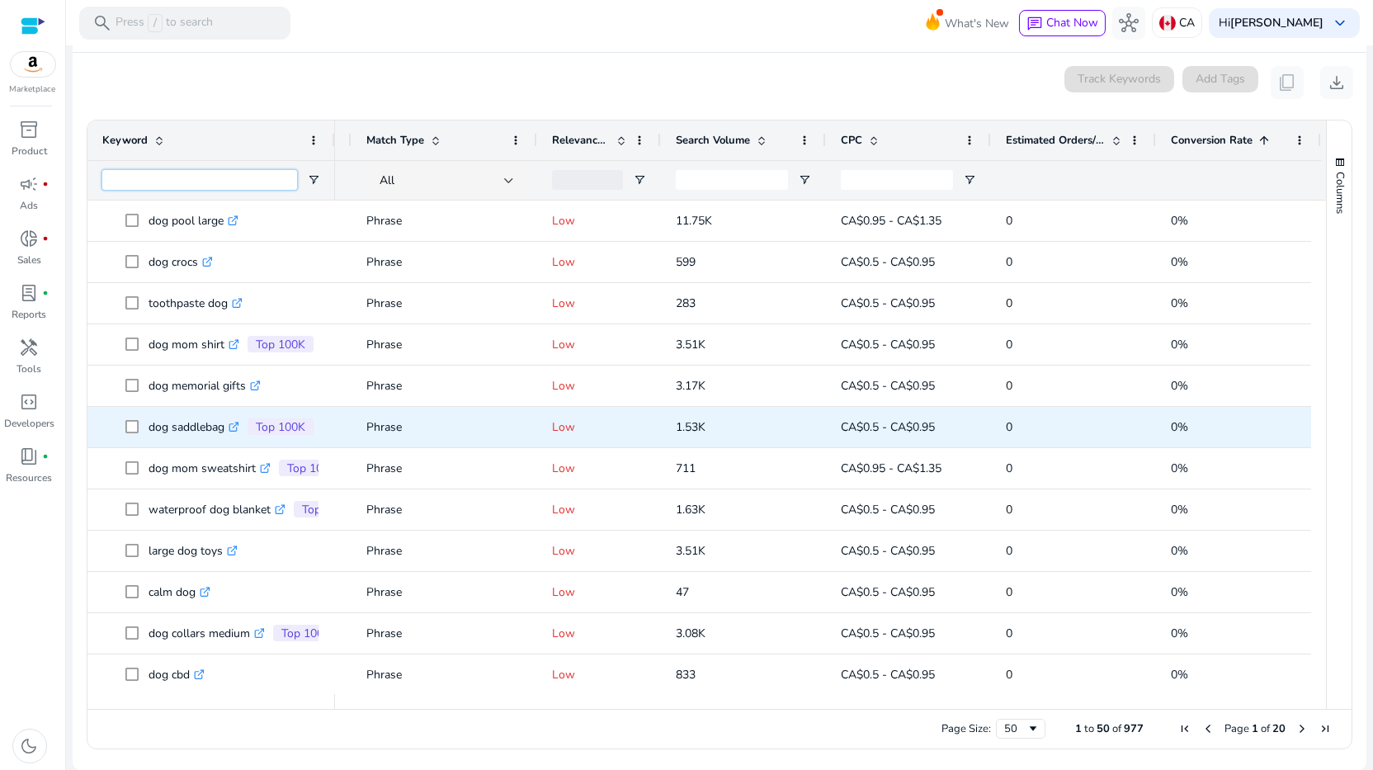
scroll to position [938, 0]
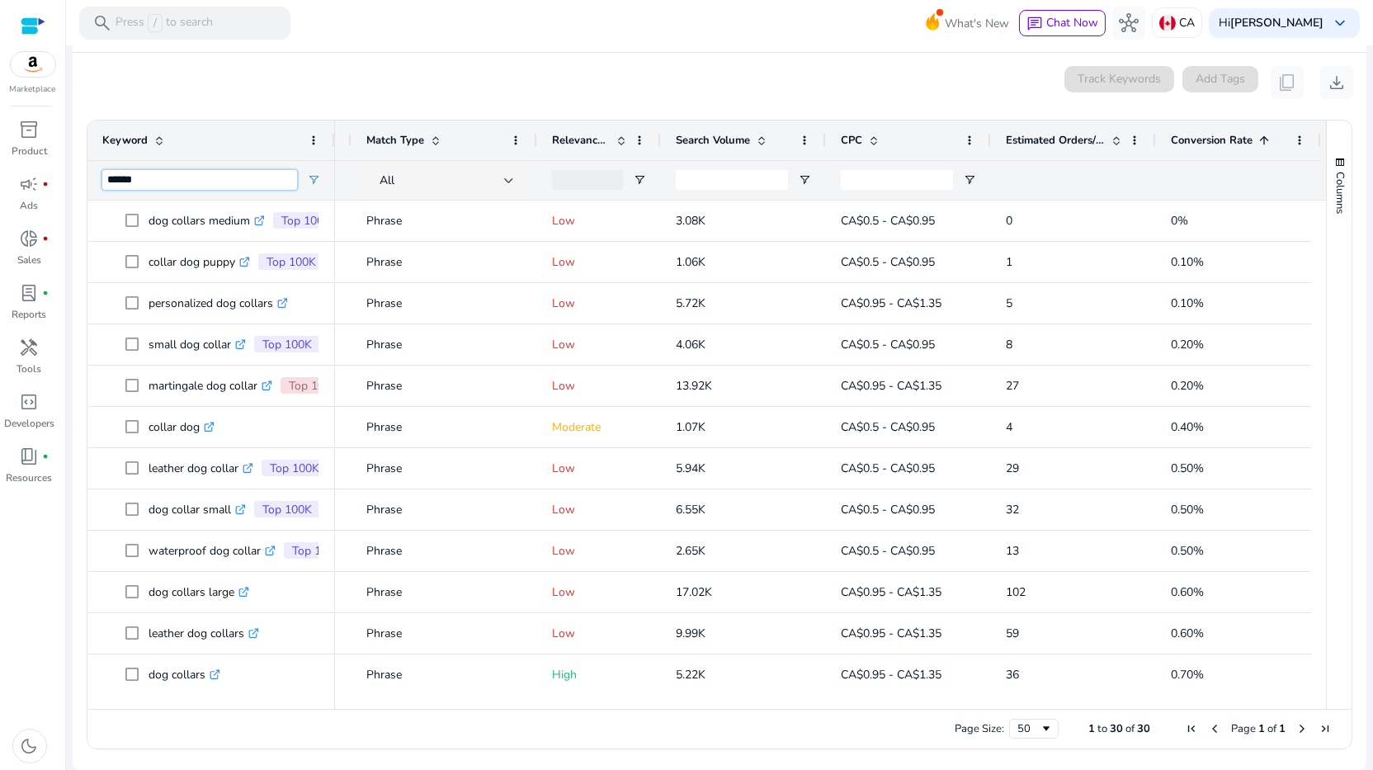
type input "******"
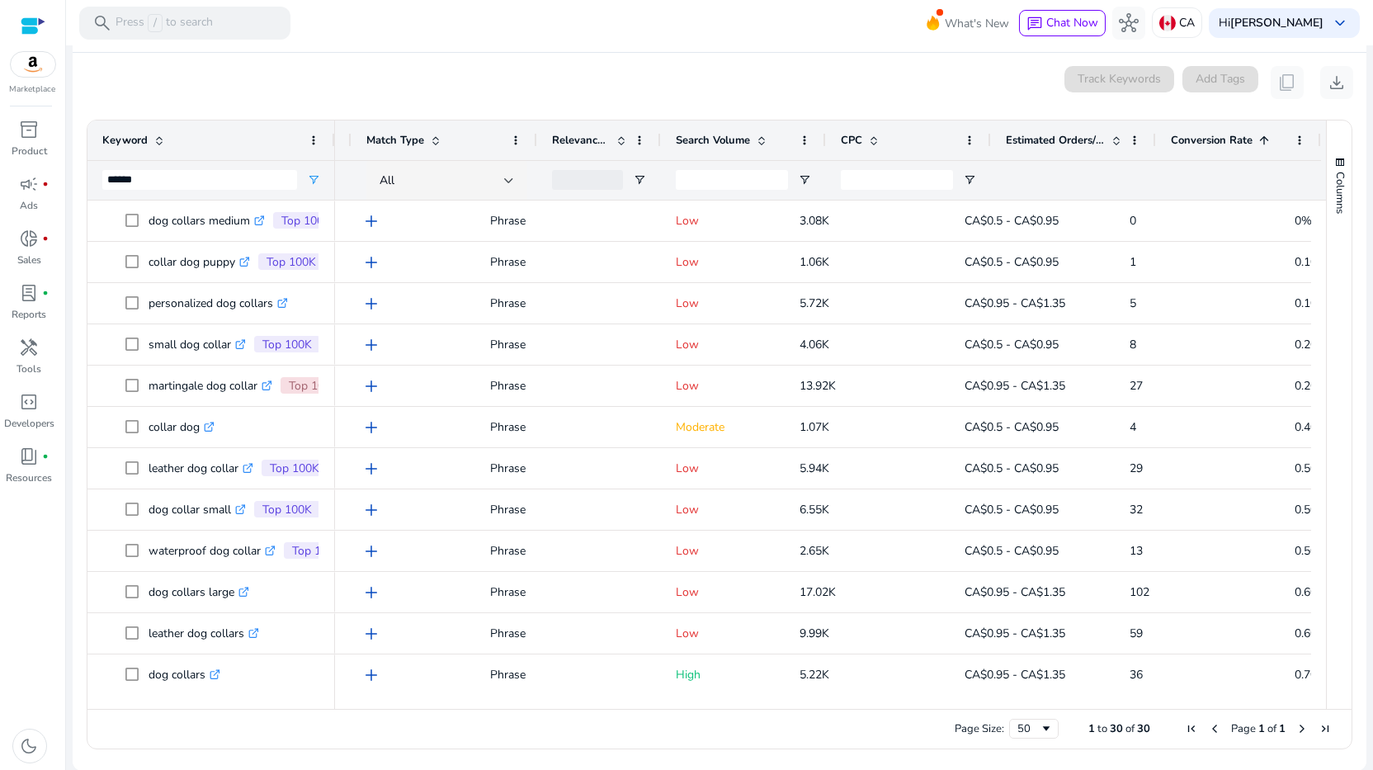
scroll to position [0, 124]
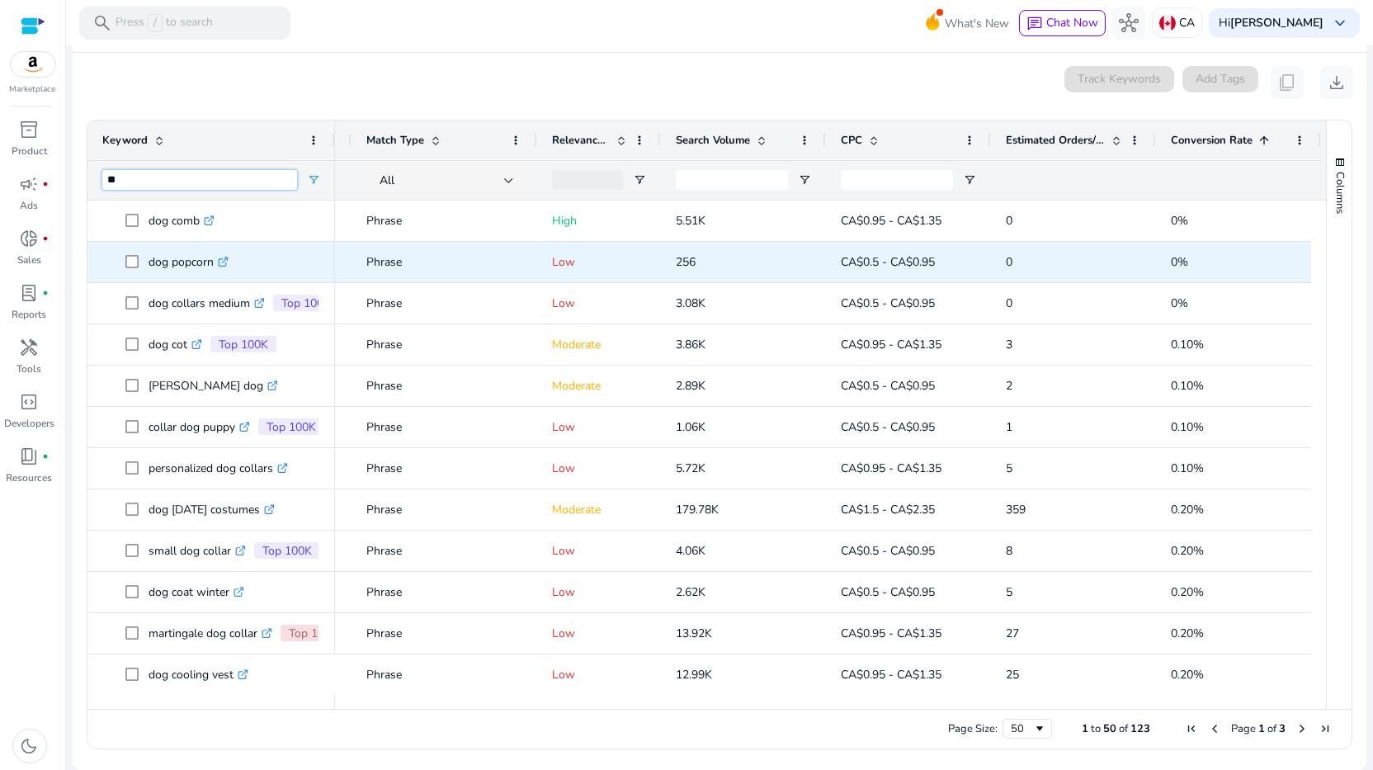
type input "*"
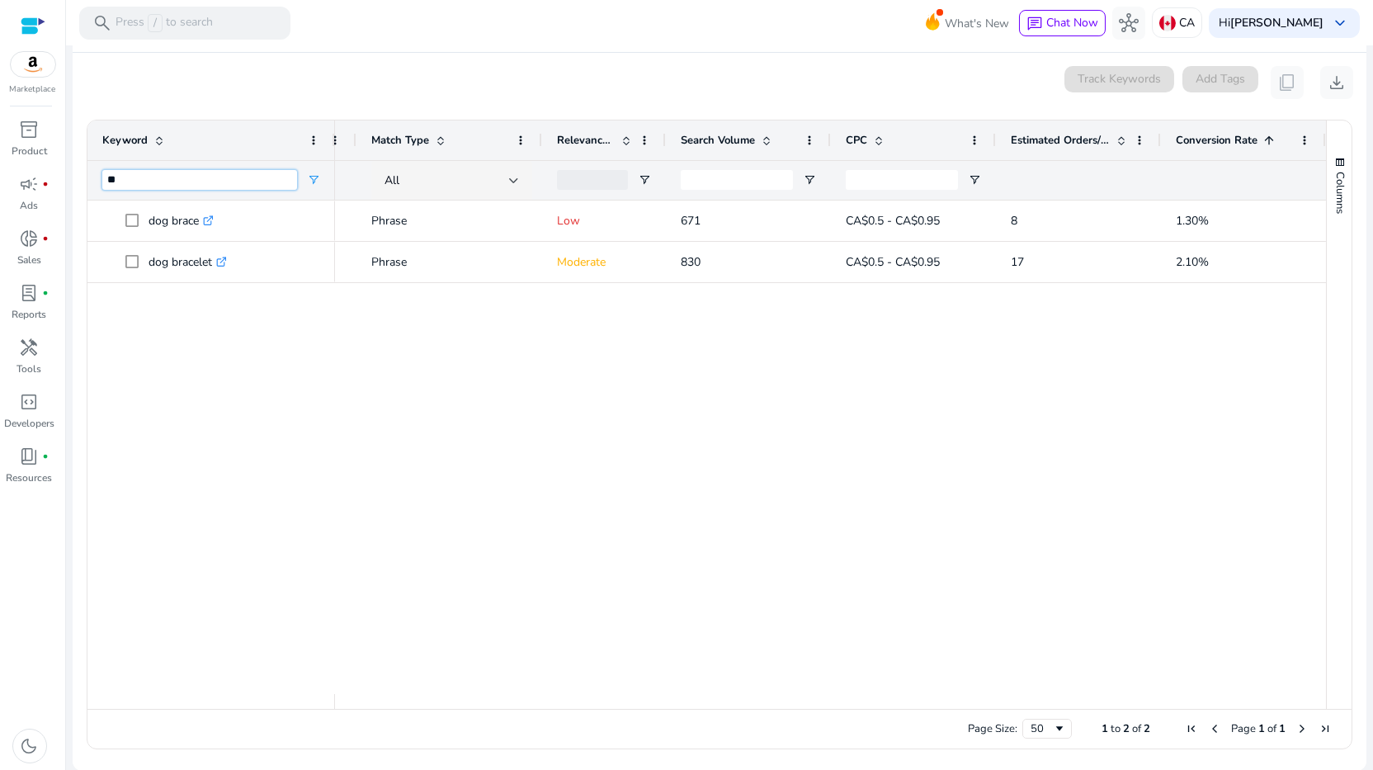
type input "*"
type input "*****"
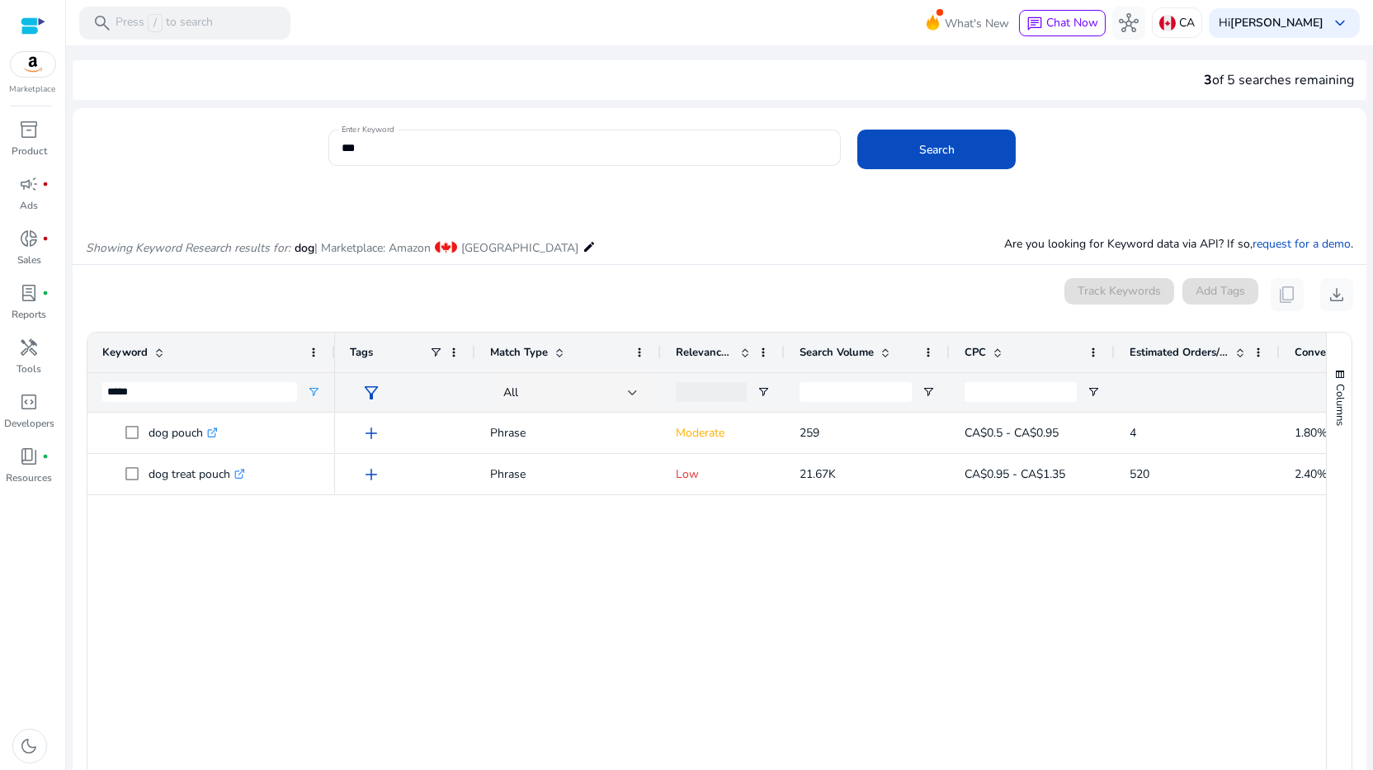
scroll to position [0, 124]
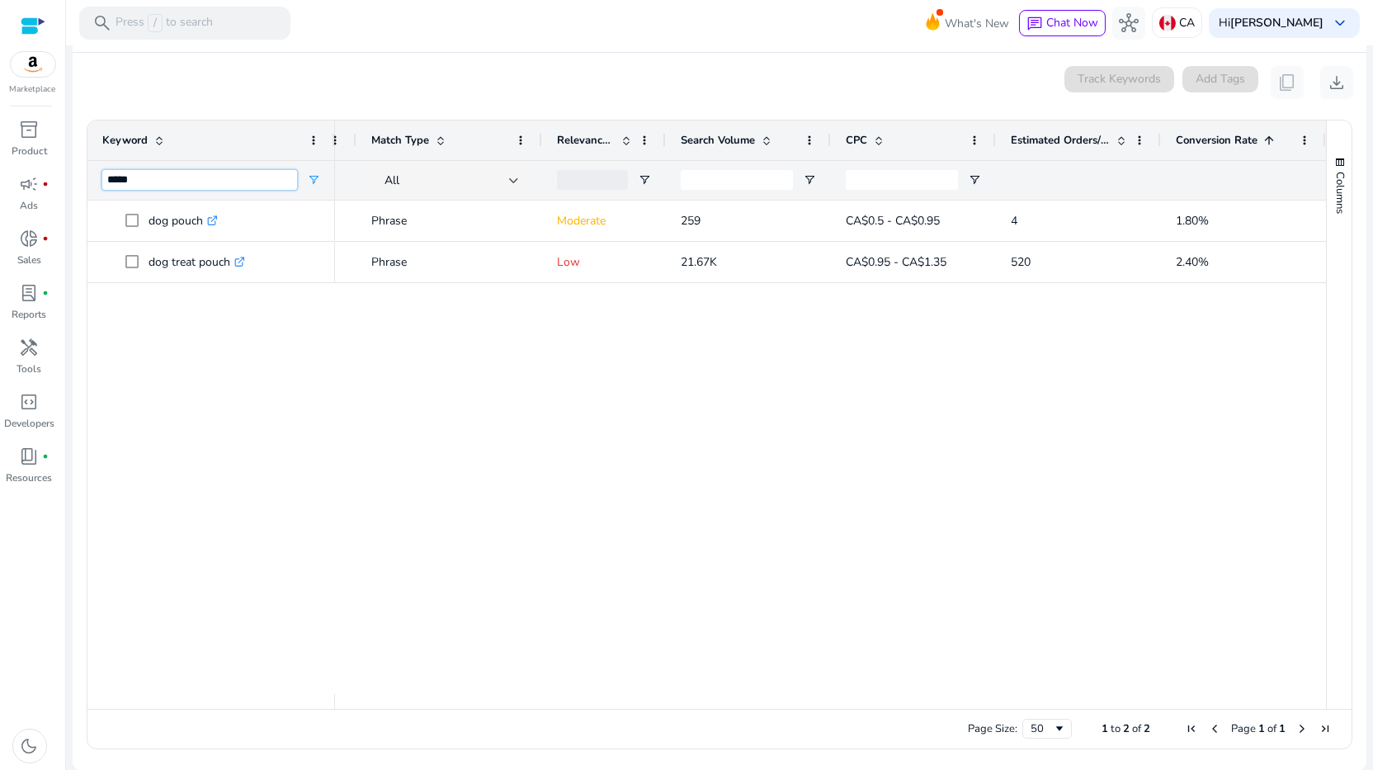
drag, startPoint x: 124, startPoint y: 175, endPoint x: 81, endPoint y: 174, distance: 42.9
click at [81, 174] on ag-grid-angular "1 to 2 of 2. Page 1 of 1 Drag here to set row groups Drag here to set column la…" at bounding box center [719, 434] width 1293 height 646
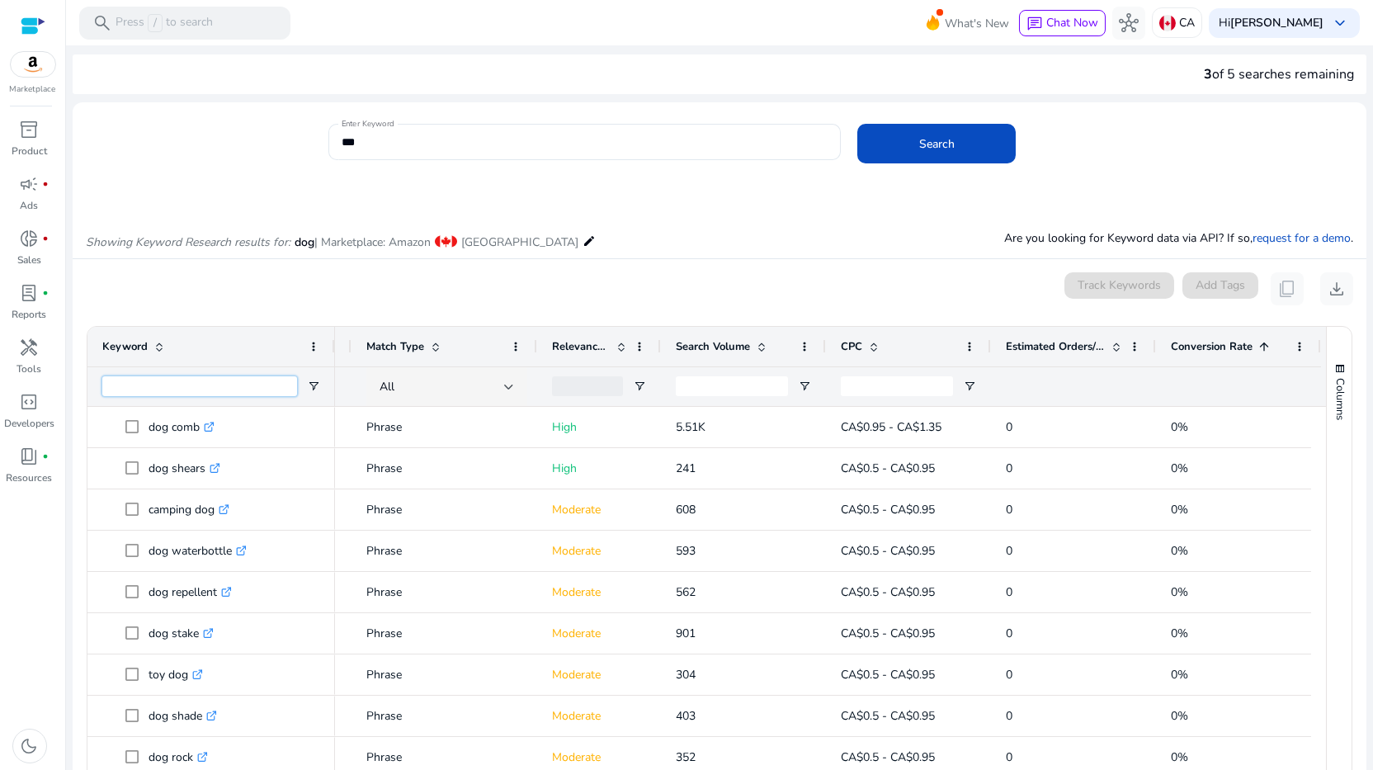
scroll to position [0, 0]
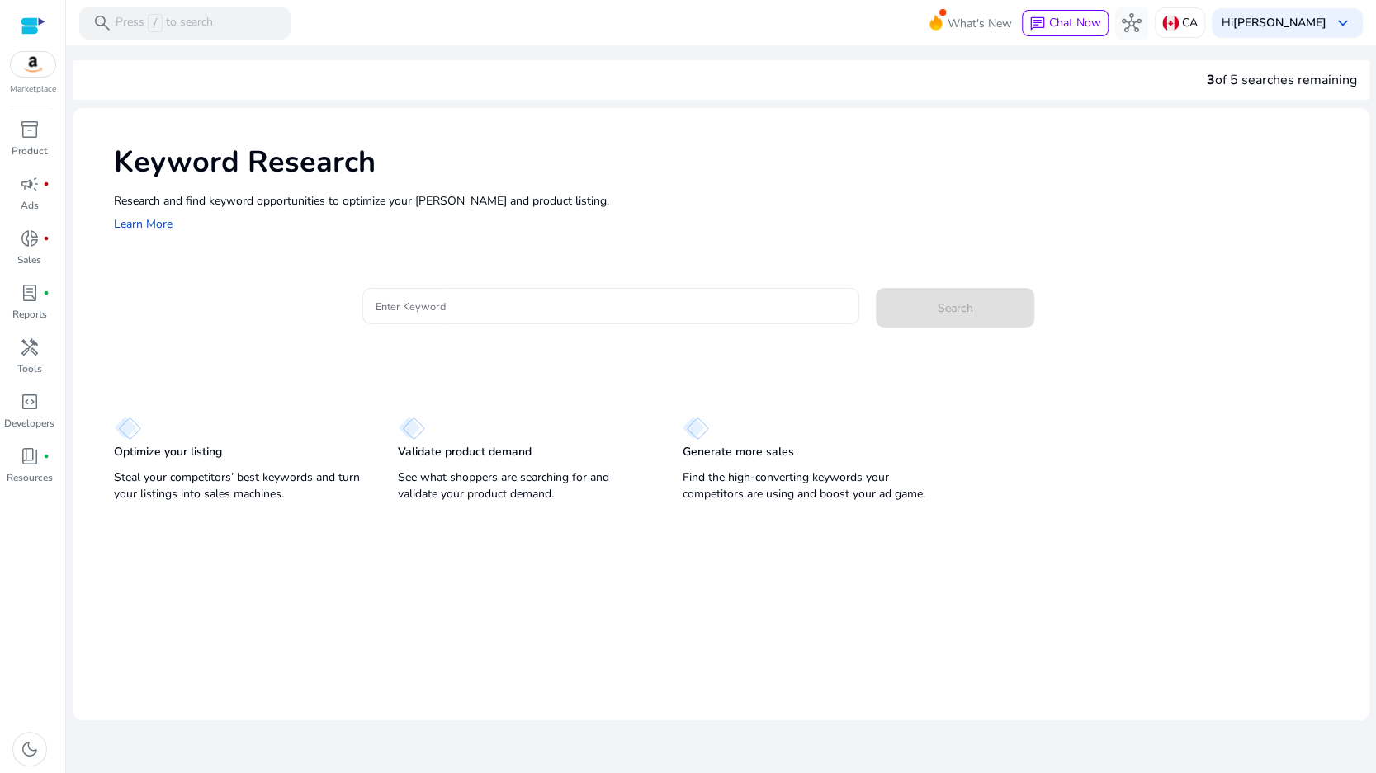
click at [421, 303] on input "Enter Keyword" at bounding box center [611, 306] width 470 height 18
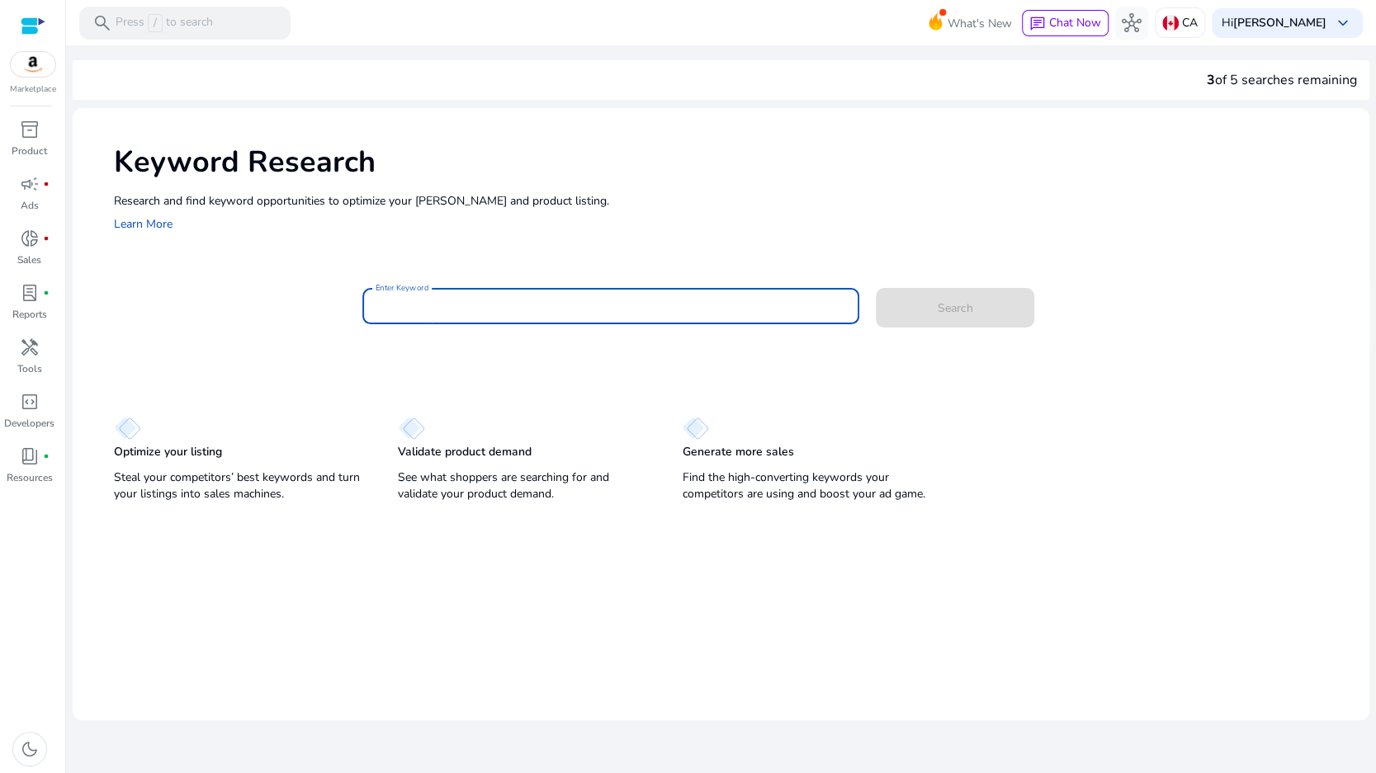
paste input "**********"
type input "**********"
click at [966, 310] on span "Search" at bounding box center [955, 308] width 35 height 17
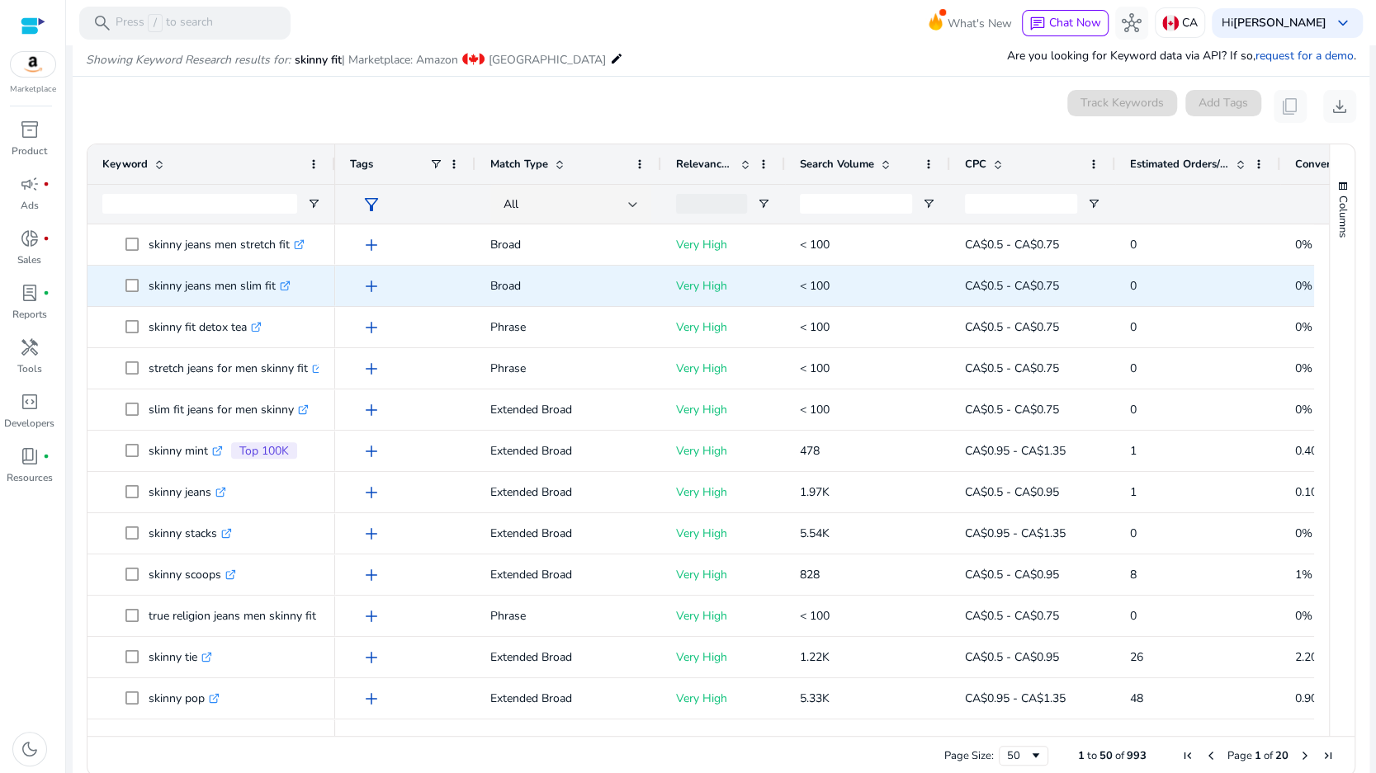
scroll to position [196, 0]
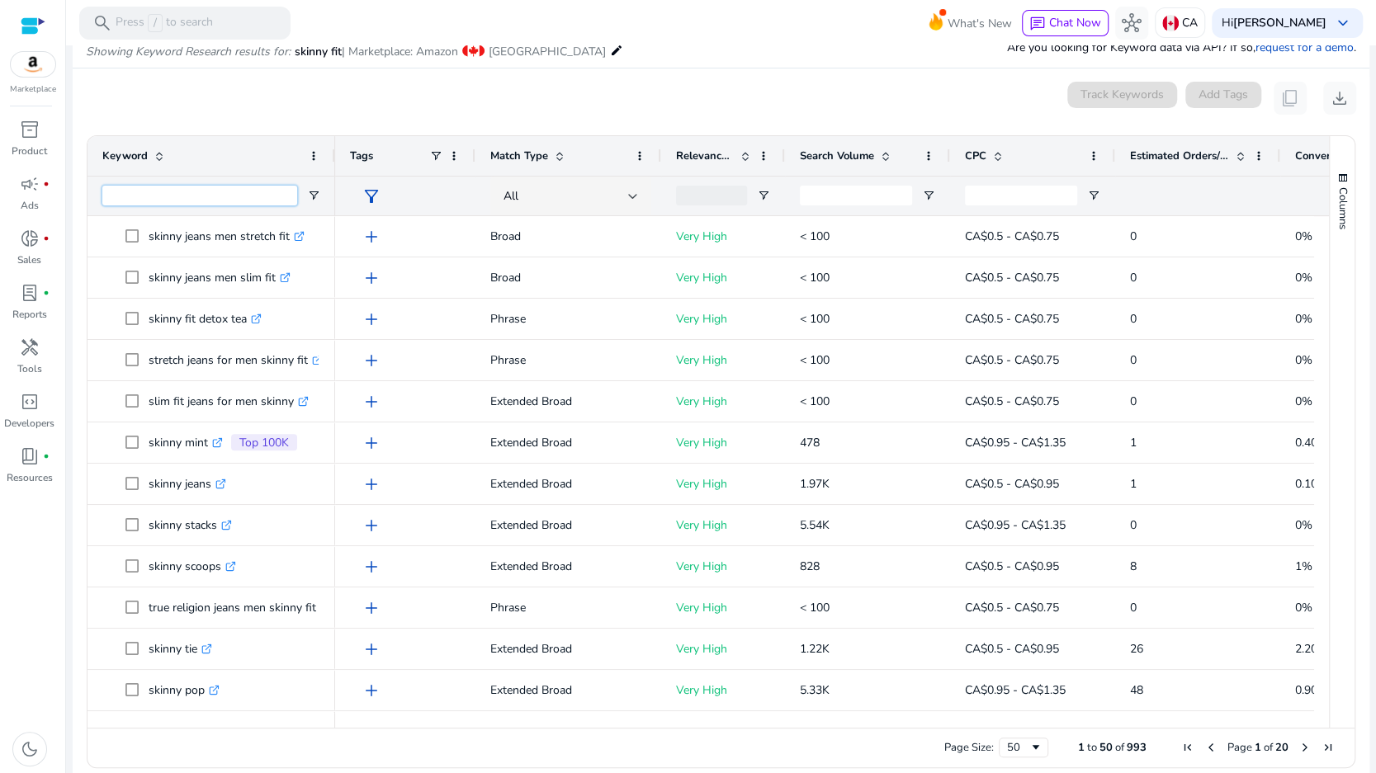
click at [152, 195] on input "Keyword Filter Input" at bounding box center [199, 196] width 195 height 20
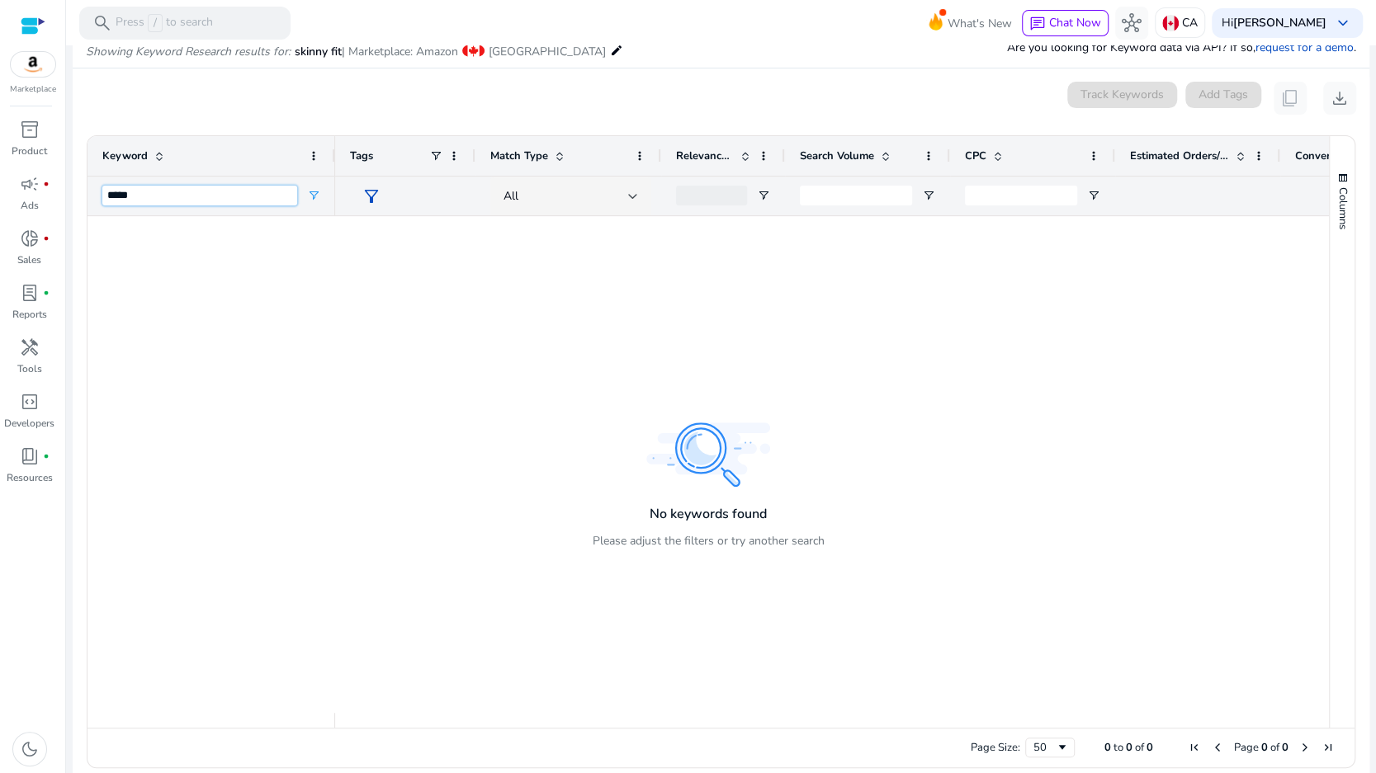
type input "******"
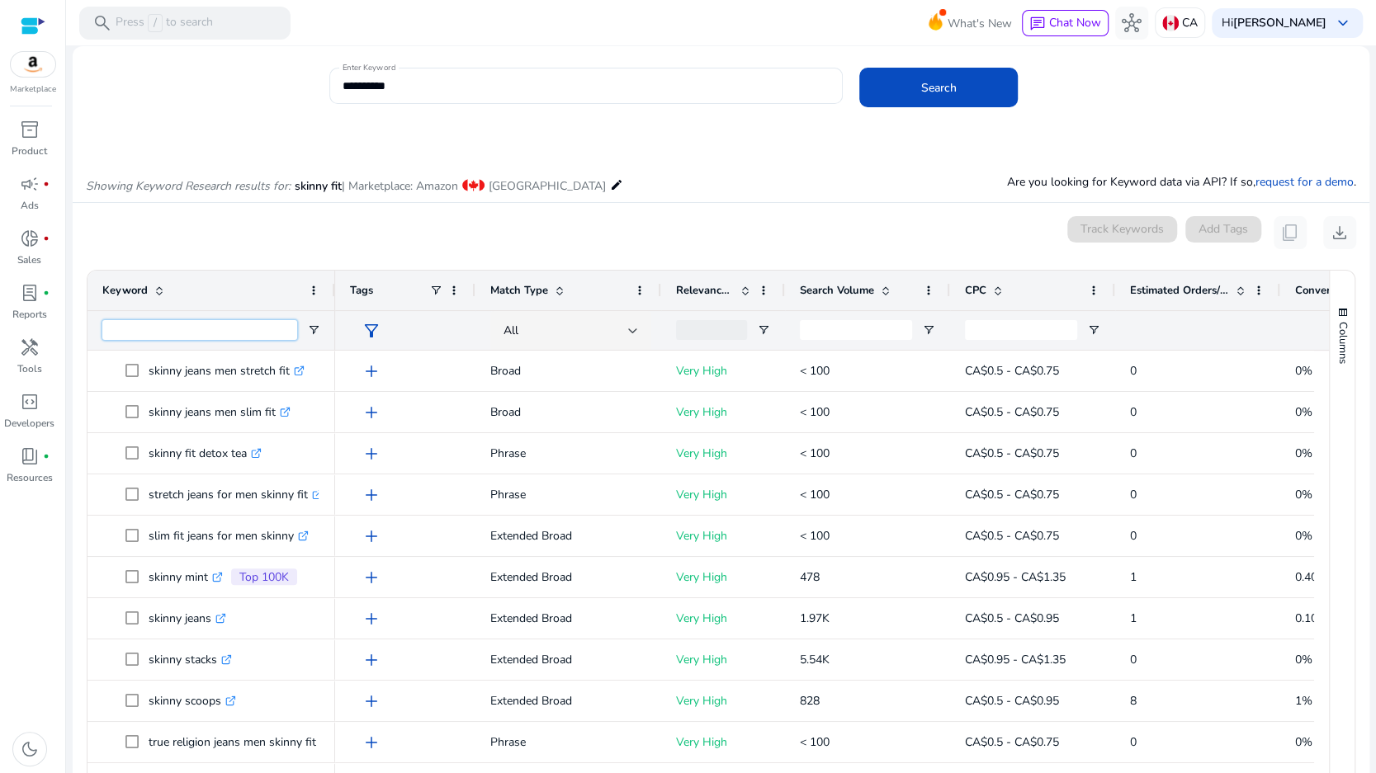
scroll to position [0, 0]
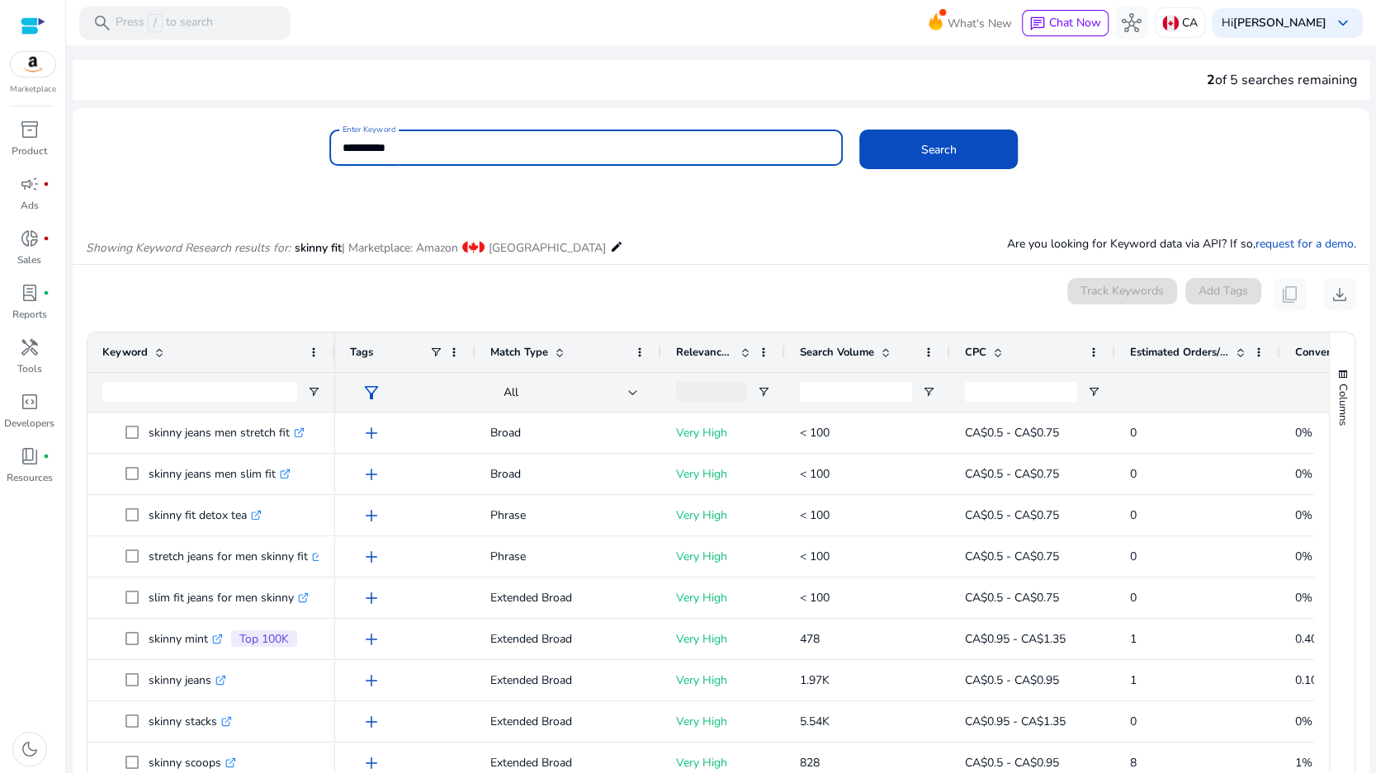
drag, startPoint x: 372, startPoint y: 146, endPoint x: 258, endPoint y: 145, distance: 113.9
click at [258, 145] on div "**********" at bounding box center [714, 157] width 1283 height 54
type input "********"
click at [933, 141] on span "Search" at bounding box center [938, 149] width 35 height 17
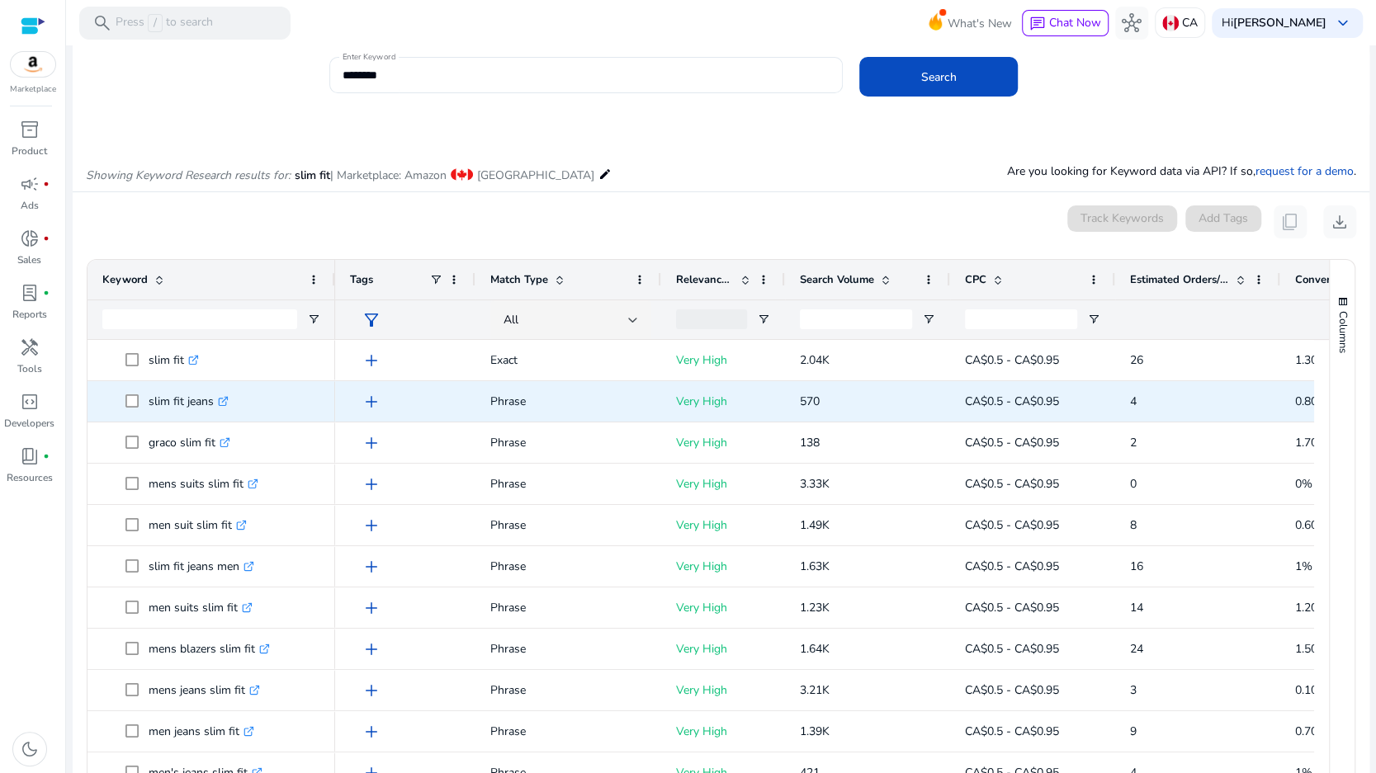
scroll to position [196, 0]
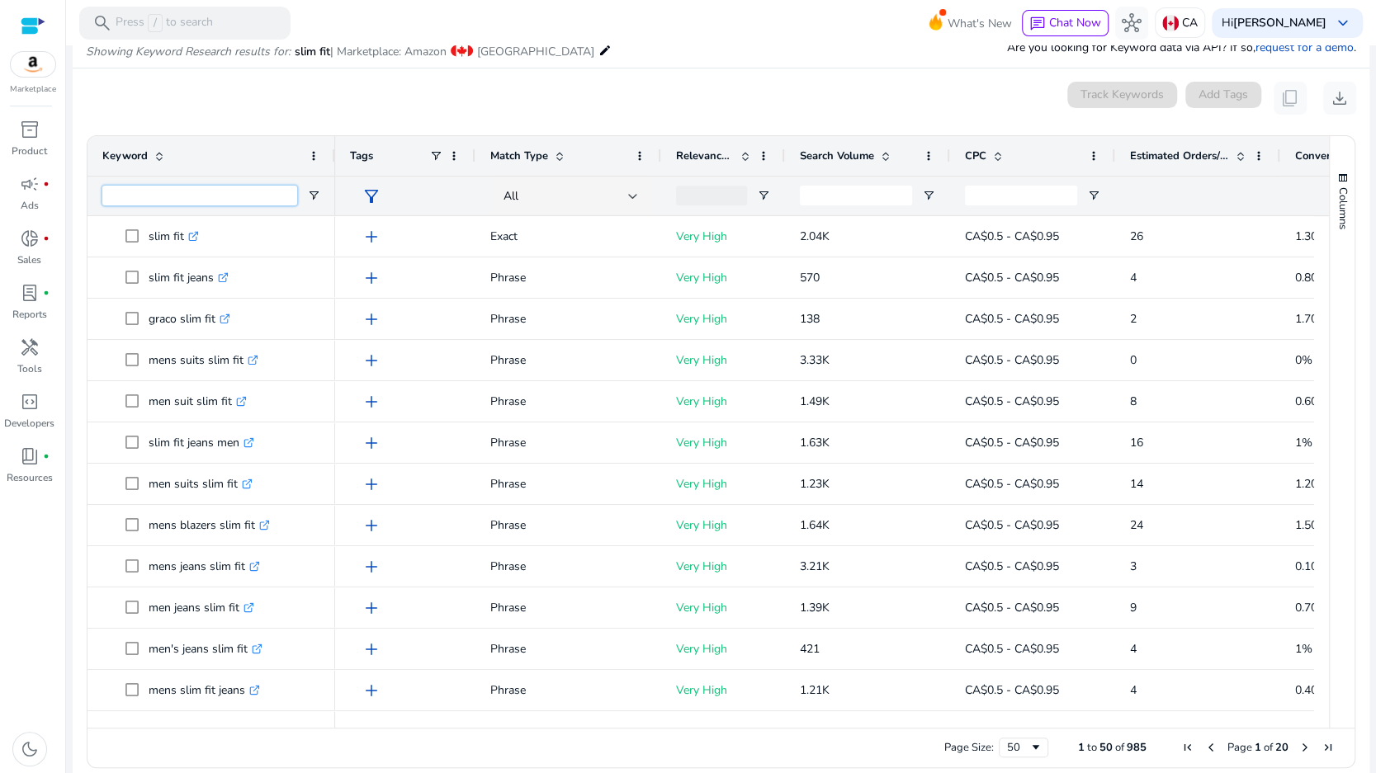
click at [171, 193] on input "Keyword Filter Input" at bounding box center [199, 196] width 195 height 20
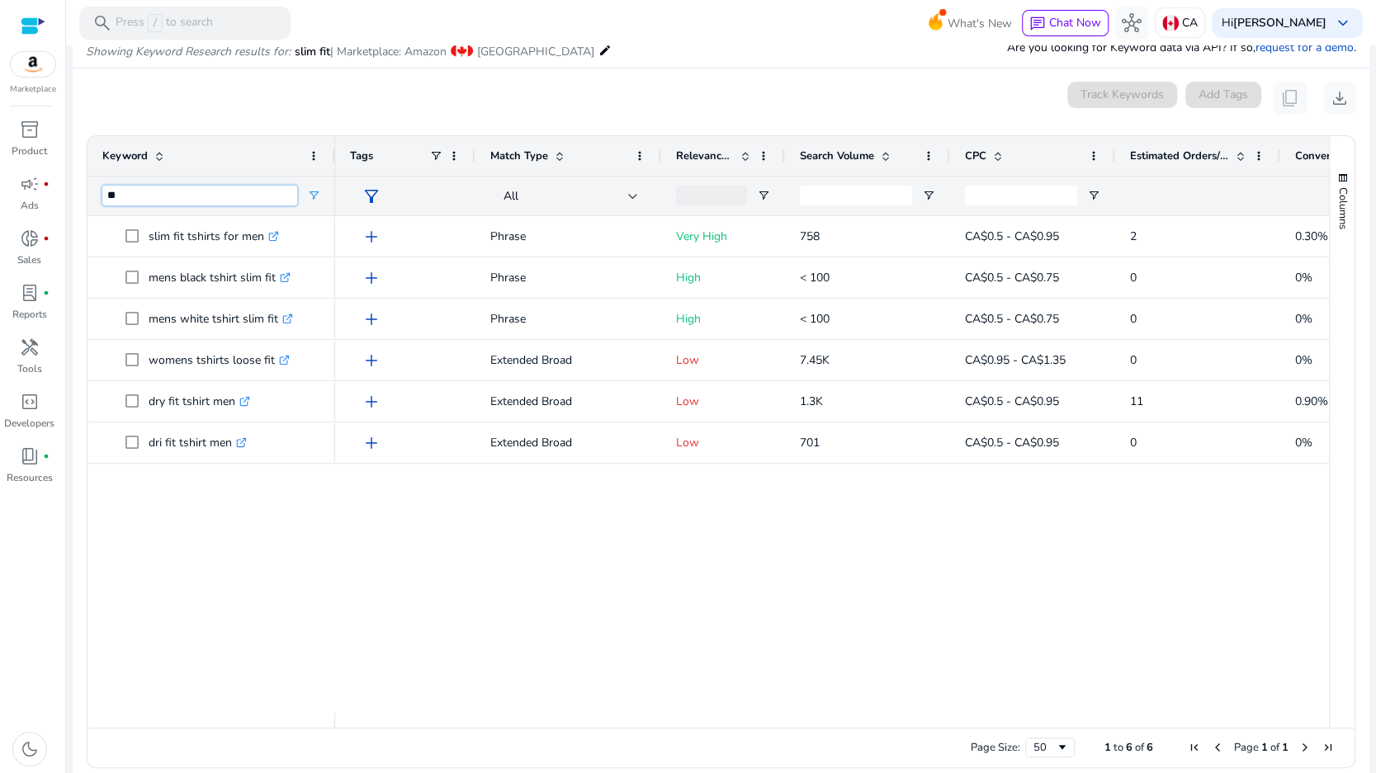
type input "*"
